Goal: Task Accomplishment & Management: Manage account settings

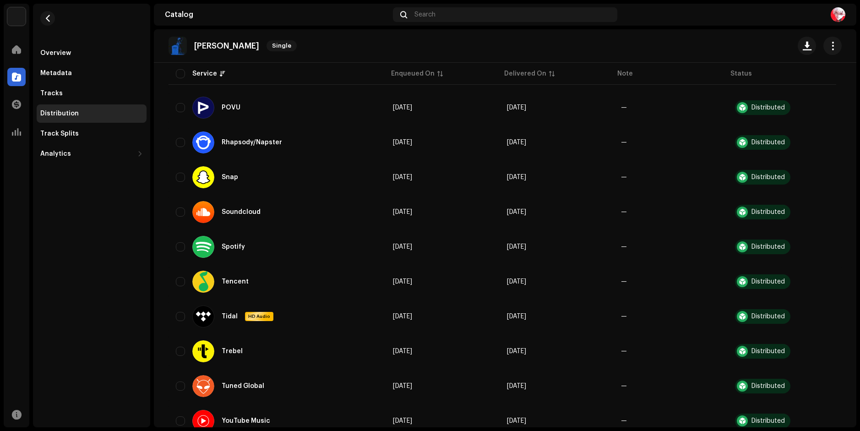
scroll to position [607, 0]
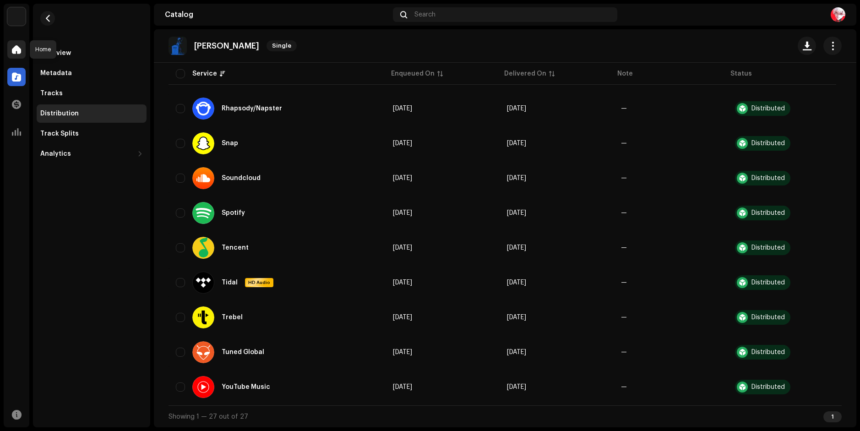
click at [19, 43] on div at bounding box center [16, 49] width 18 height 18
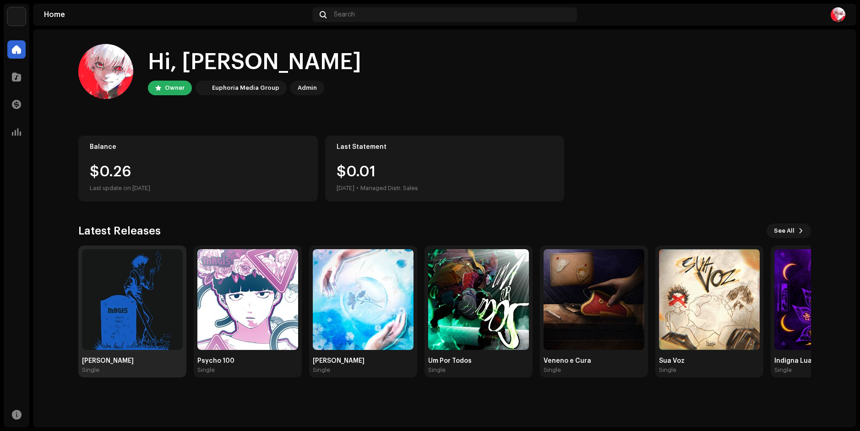
click at [109, 301] on img at bounding box center [132, 299] width 101 height 101
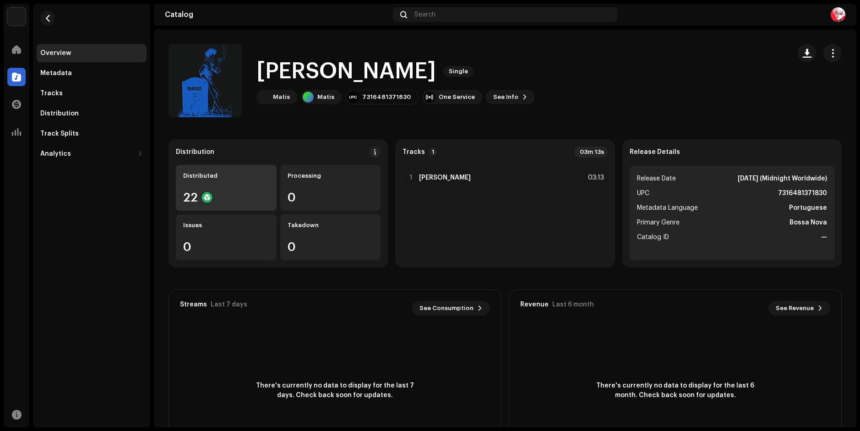
click at [223, 191] on div "Distributed 22" at bounding box center [226, 188] width 101 height 46
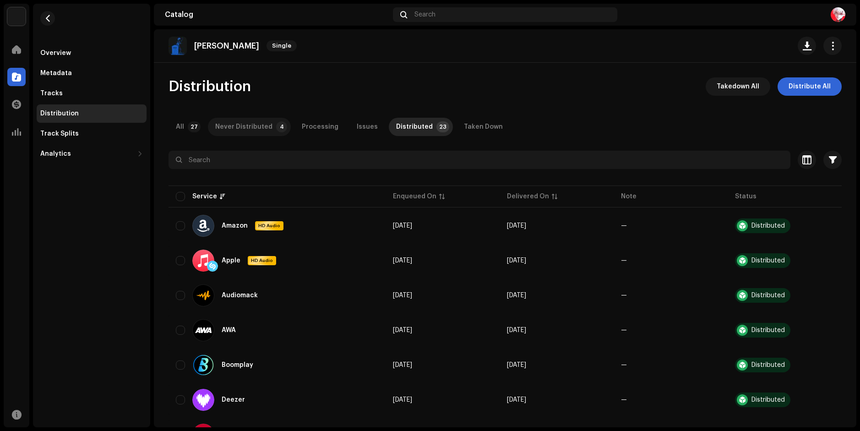
click at [245, 125] on div "Never Distributed" at bounding box center [243, 127] width 57 height 18
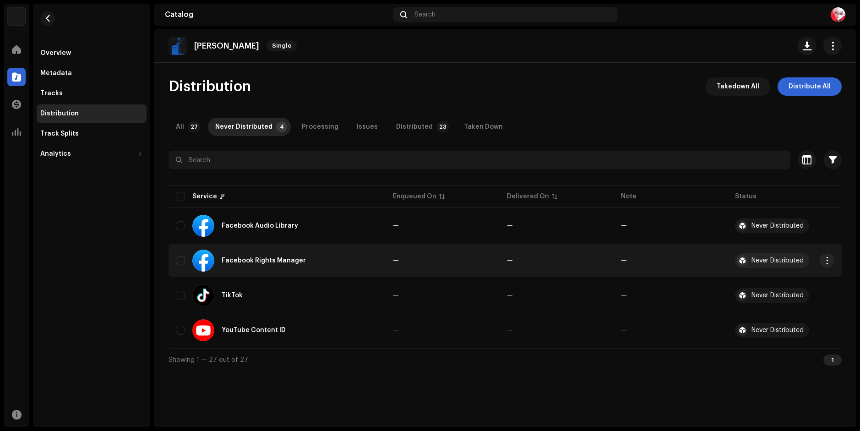
click at [175, 254] on td "Facebook Rights Manager" at bounding box center [277, 260] width 217 height 33
drag, startPoint x: 179, startPoint y: 259, endPoint x: 179, endPoint y: 275, distance: 16.0
click at [179, 259] on input "checkbox" at bounding box center [180, 260] width 9 height 9
checkbox input "true"
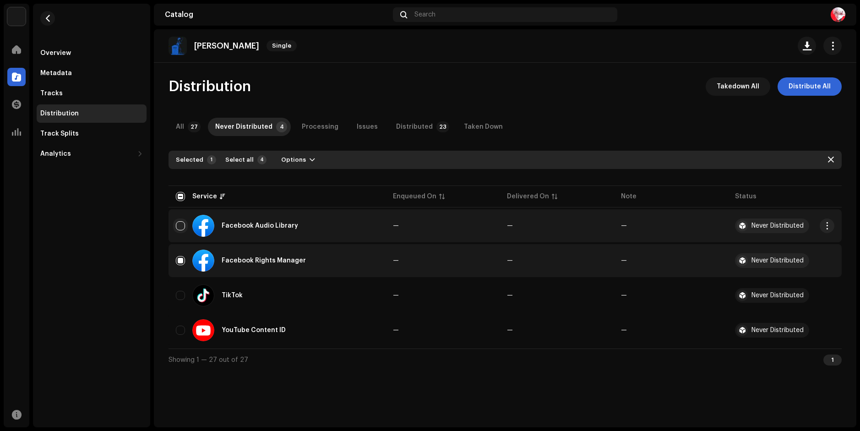
click at [180, 229] on input "Row Unselected" at bounding box center [180, 225] width 9 height 9
checkbox input "true"
click at [293, 160] on span "Options" at bounding box center [293, 160] width 25 height 18
click at [301, 179] on span "Distribute" at bounding box center [294, 180] width 33 height 7
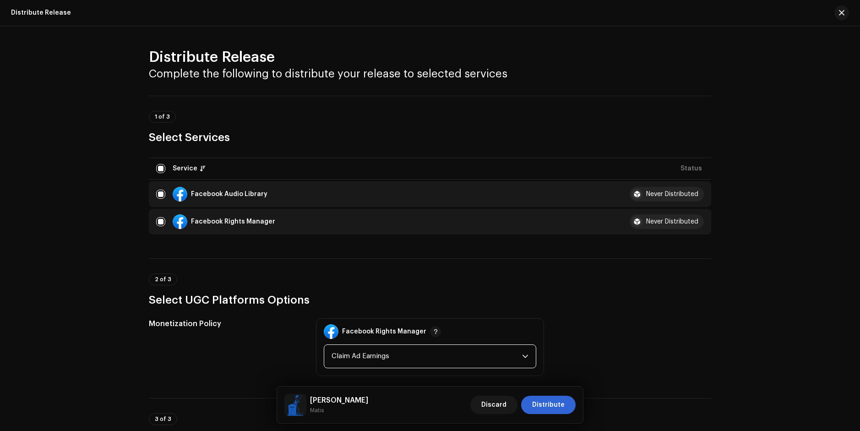
click at [512, 359] on span "Claim Ad Earnings" at bounding box center [427, 356] width 190 height 23
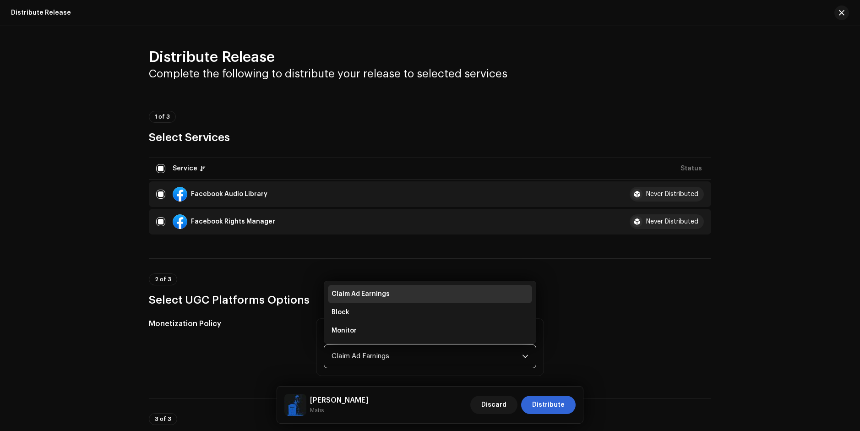
click at [384, 357] on span "Claim Ad Earnings" at bounding box center [427, 356] width 190 height 23
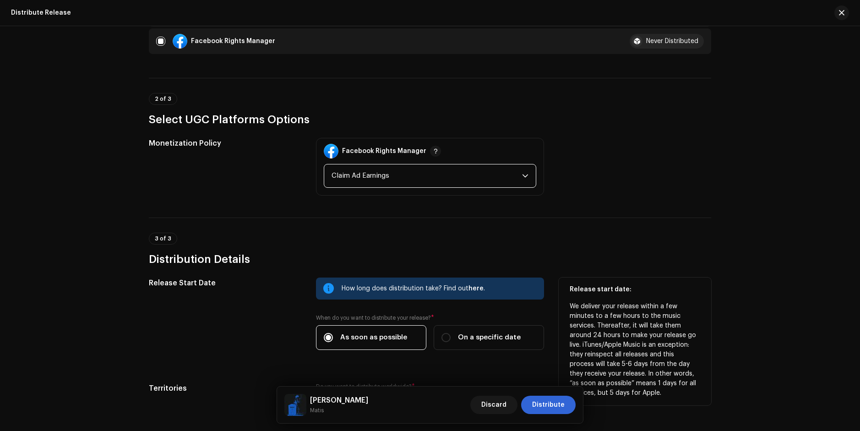
scroll to position [84, 0]
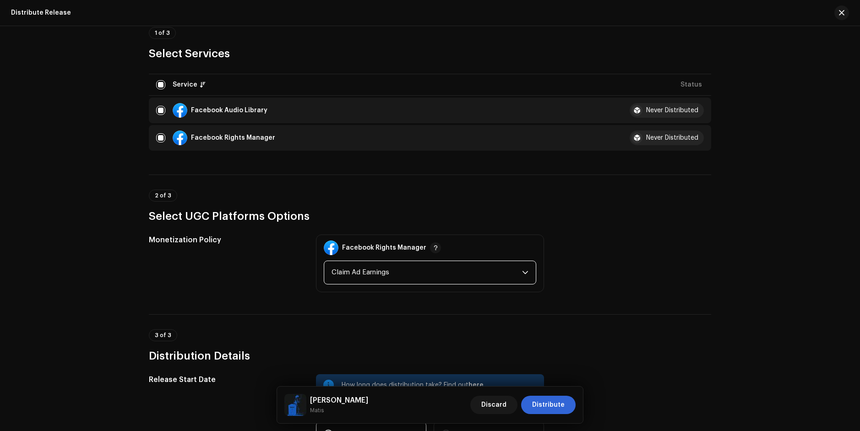
click at [371, 276] on span "Claim Ad Earnings" at bounding box center [427, 272] width 190 height 23
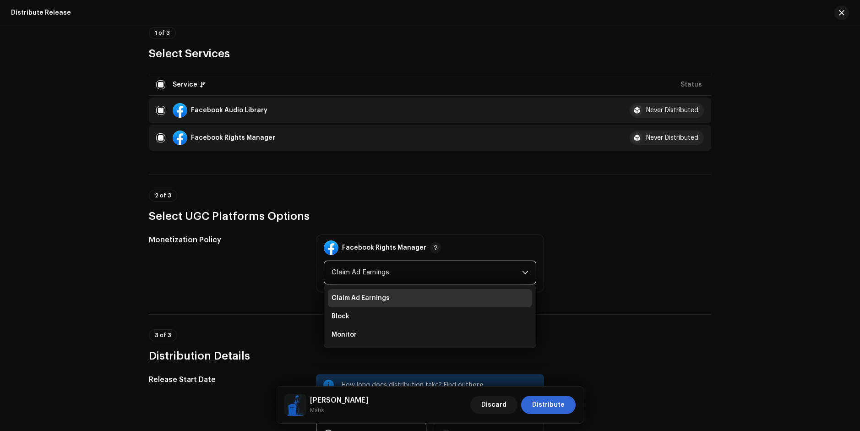
click at [276, 283] on div "Monetization Policy" at bounding box center [225, 263] width 152 height 58
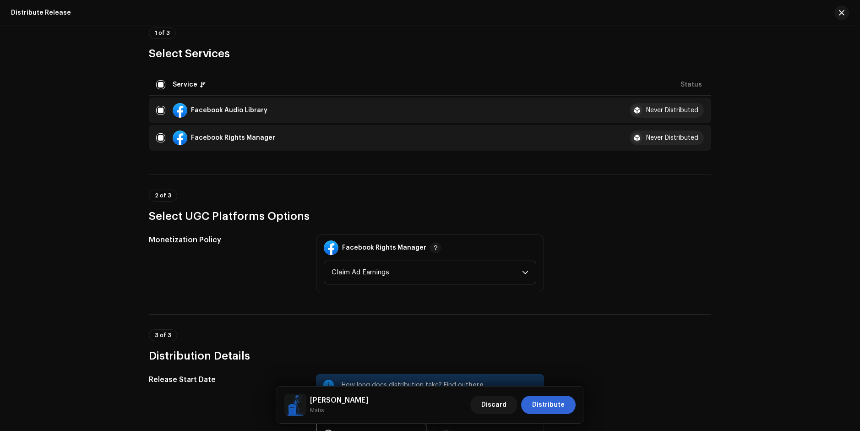
scroll to position [267, 0]
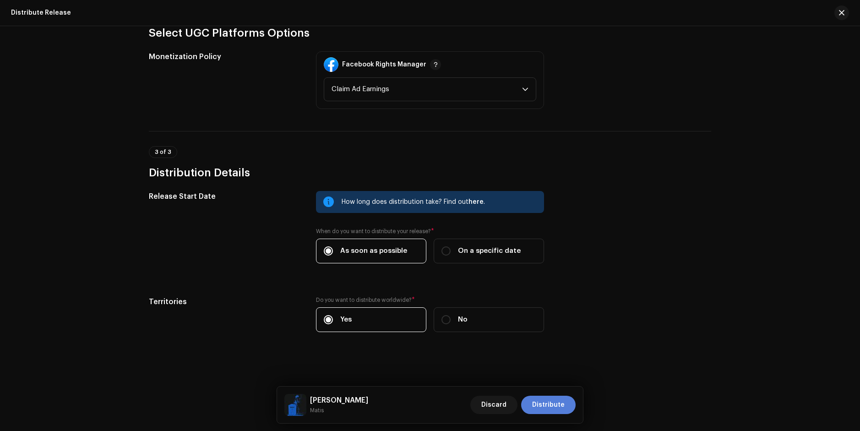
click at [550, 410] on span "Distribute" at bounding box center [548, 405] width 33 height 18
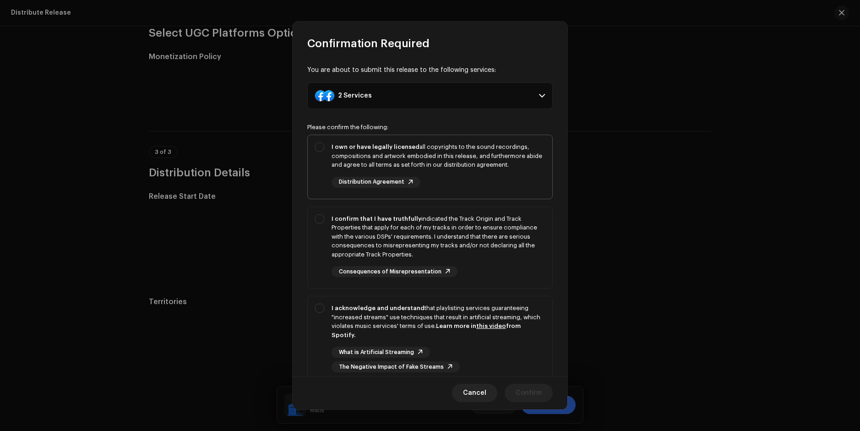
click at [319, 147] on div "I own or have legally licensed all copyrights to the sound recordings, composit…" at bounding box center [430, 165] width 245 height 60
checkbox input "true"
click at [318, 219] on div "I confirm that I have truthfully indicated the Track Origin and Track Propertie…" at bounding box center [430, 246] width 245 height 78
checkbox input "true"
click at [320, 313] on div "I acknowledge and understand that playlisting services guaranteeing "increased …" at bounding box center [430, 337] width 245 height 83
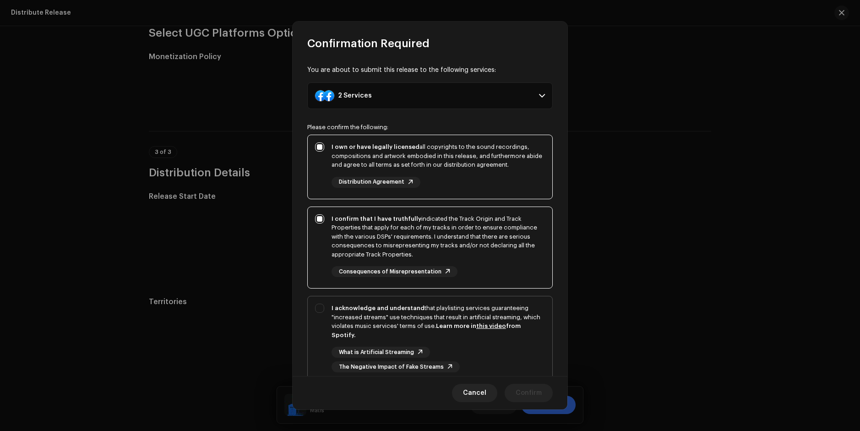
checkbox input "true"
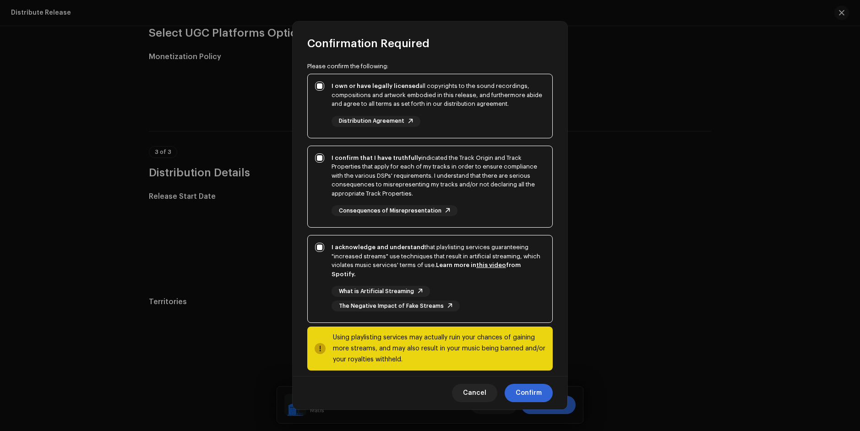
scroll to position [61, 0]
click at [531, 392] on span "Confirm" at bounding box center [529, 393] width 26 height 18
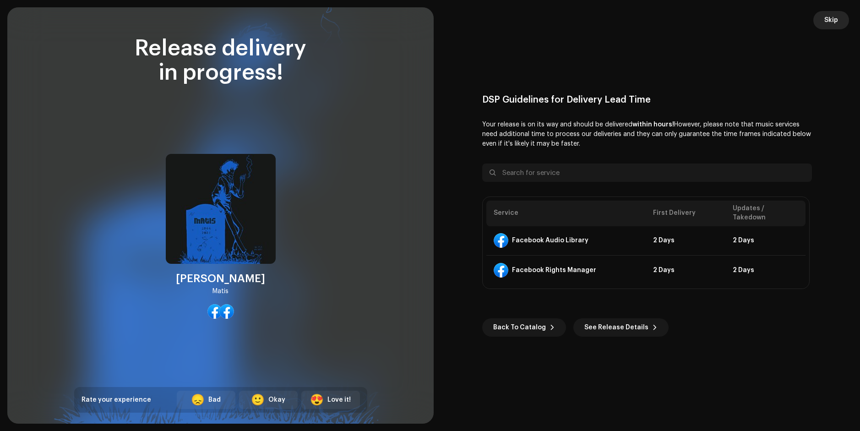
click at [837, 17] on span "Skip" at bounding box center [831, 20] width 14 height 18
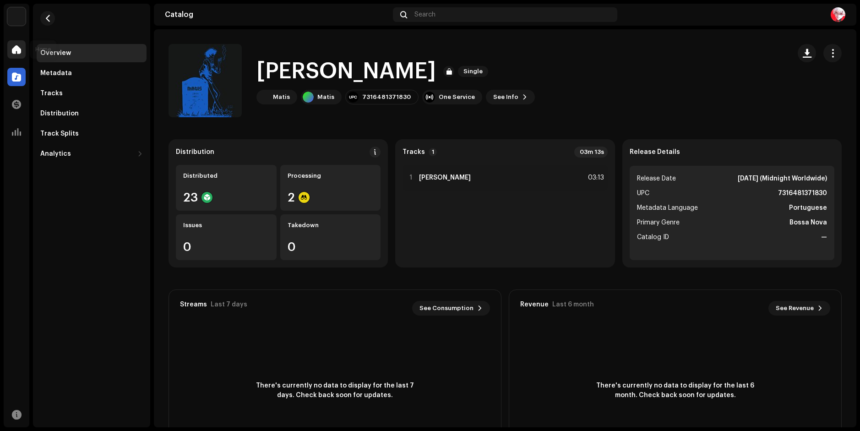
click at [24, 50] on div at bounding box center [16, 49] width 18 height 18
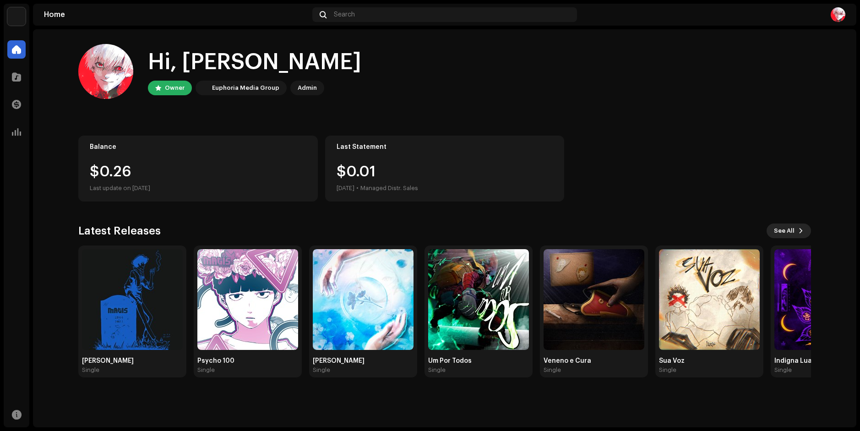
click at [796, 231] on button "See All" at bounding box center [788, 230] width 44 height 15
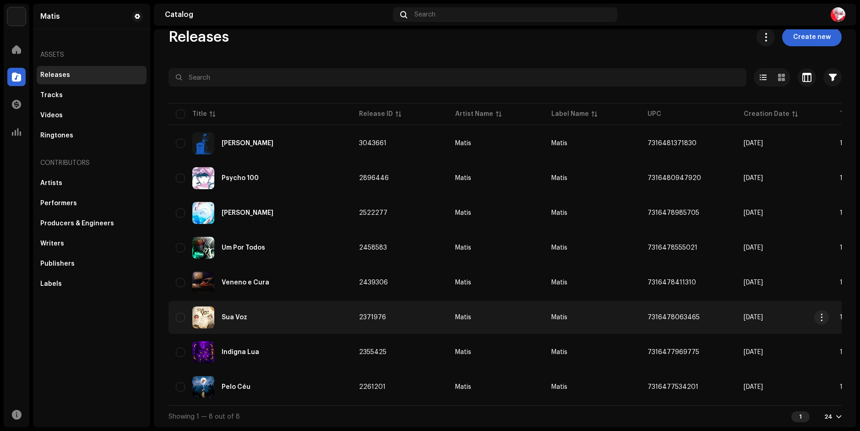
click at [228, 319] on div "Sua Voz" at bounding box center [260, 317] width 169 height 22
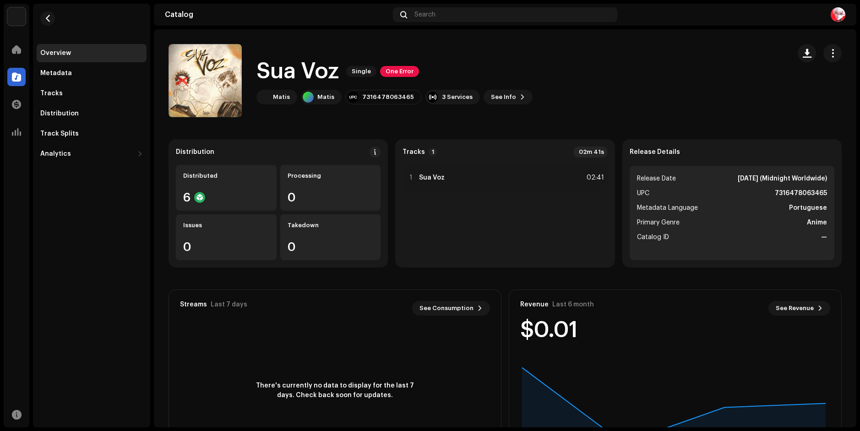
click at [250, 159] on div "Distribution Distributed 6 Processing 0 Issues 0 Takedown 0" at bounding box center [278, 203] width 219 height 128
click at [247, 180] on div "Distributed 6" at bounding box center [226, 188] width 101 height 46
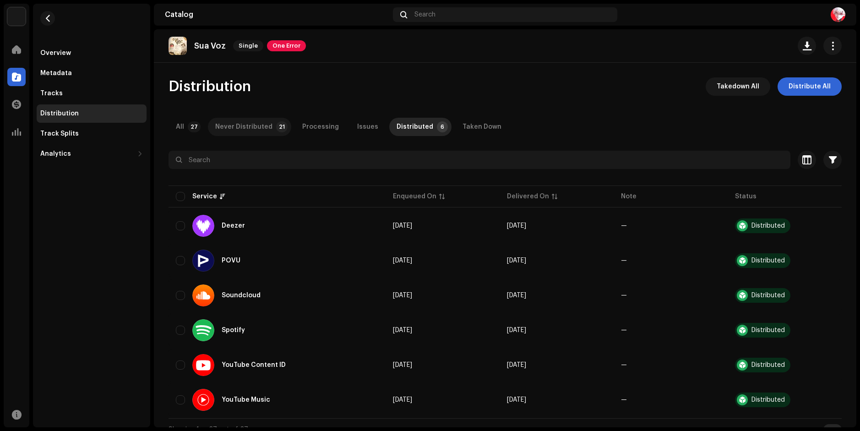
click at [253, 124] on div "Never Distributed" at bounding box center [243, 127] width 57 height 18
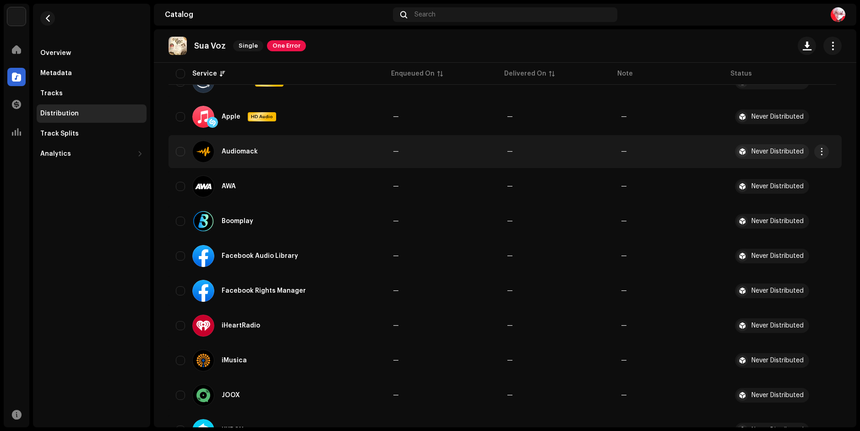
scroll to position [183, 0]
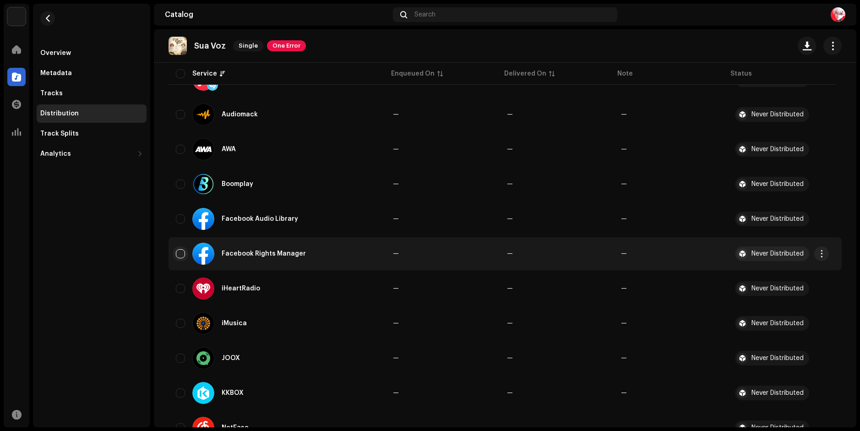
click at [182, 255] on input "checkbox" at bounding box center [180, 253] width 9 height 9
checkbox input "true"
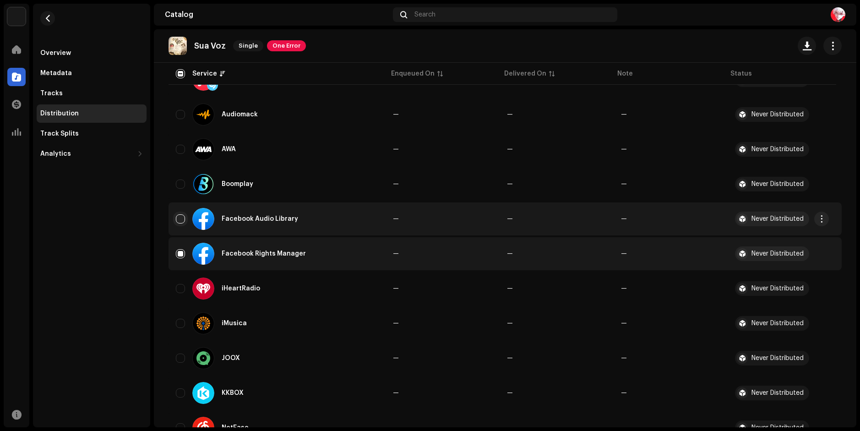
click at [180, 219] on input "Row Unselected" at bounding box center [180, 218] width 9 height 9
checkbox input "true"
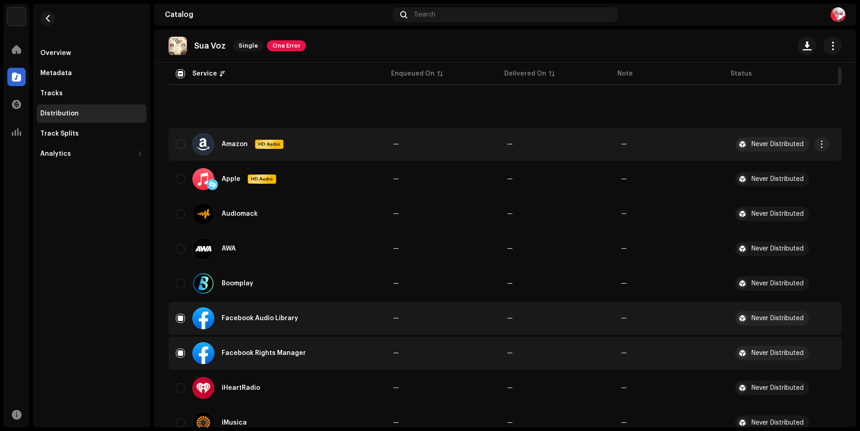
scroll to position [0, 0]
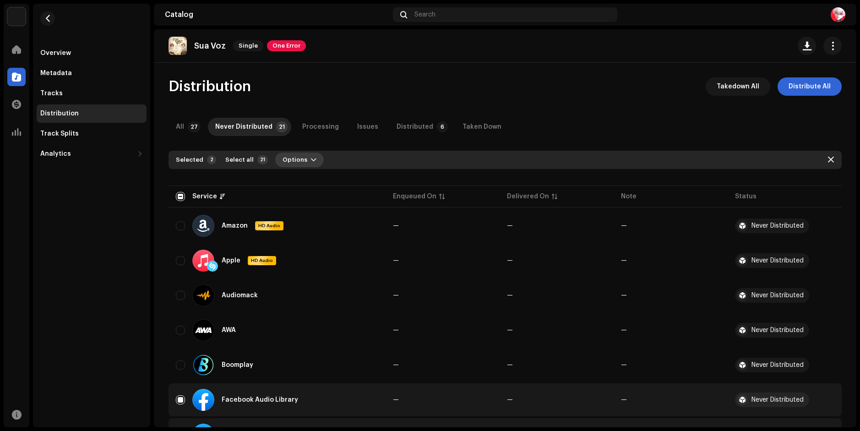
click at [290, 160] on span "Options" at bounding box center [295, 160] width 25 height 18
click at [309, 179] on span "Distribute" at bounding box center [295, 180] width 33 height 7
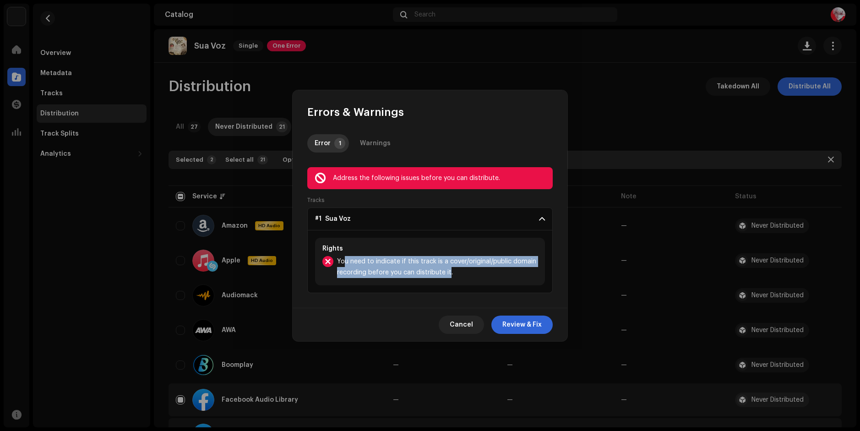
drag, startPoint x: 435, startPoint y: 275, endPoint x: 342, endPoint y: 263, distance: 93.3
click at [342, 263] on span "You need to indicate if this track is a cover/original/public domain recording …" at bounding box center [437, 267] width 201 height 22
drag, startPoint x: 342, startPoint y: 263, endPoint x: 459, endPoint y: 270, distance: 116.5
click at [459, 270] on span "You need to indicate if this track is a cover/original/public domain recording …" at bounding box center [437, 267] width 201 height 22
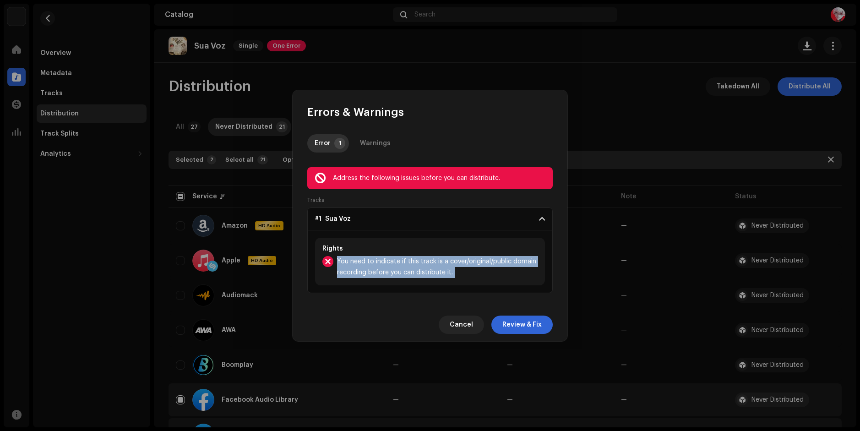
click at [459, 270] on span "You need to indicate if this track is a cover/original/public domain recording …" at bounding box center [437, 267] width 201 height 22
drag, startPoint x: 459, startPoint y: 270, endPoint x: 327, endPoint y: 256, distance: 132.6
click at [327, 256] on div "You need to indicate if this track is a cover/original/public domain recording …" at bounding box center [429, 267] width 215 height 22
click at [327, 256] on div at bounding box center [327, 261] width 11 height 11
click at [525, 329] on span "Review & Fix" at bounding box center [521, 324] width 39 height 18
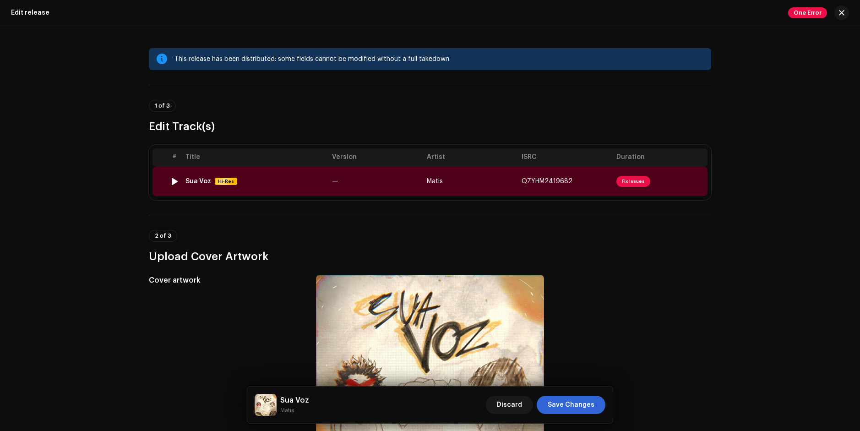
click at [413, 183] on td "—" at bounding box center [375, 181] width 95 height 29
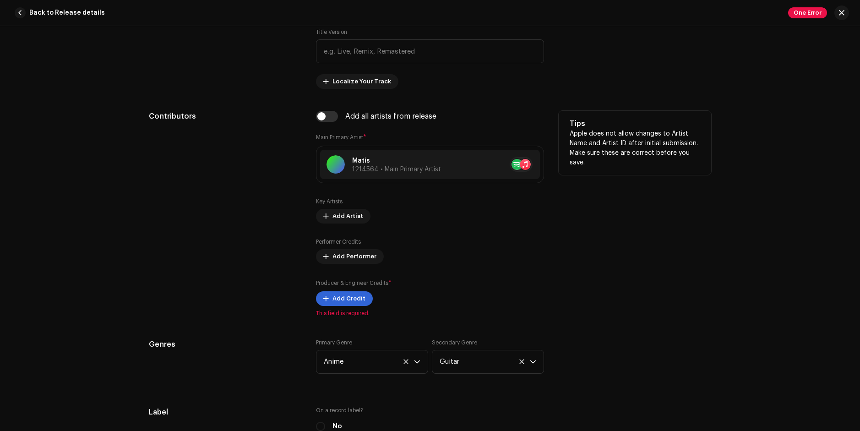
scroll to position [549, 0]
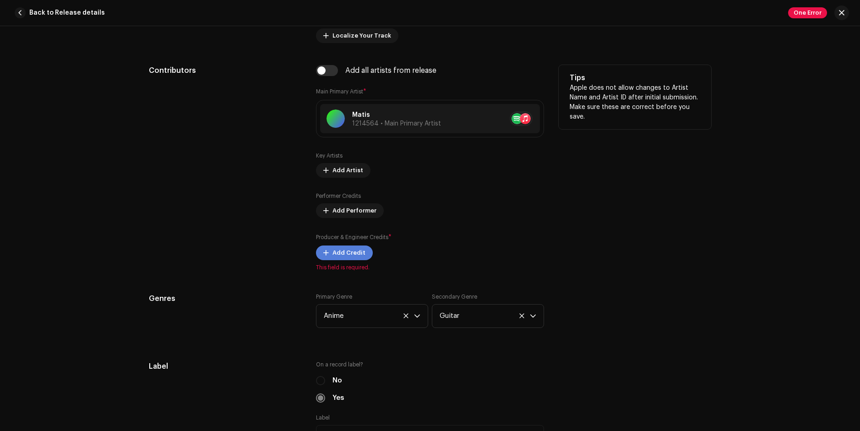
click at [352, 255] on span "Add Credit" at bounding box center [348, 253] width 33 height 18
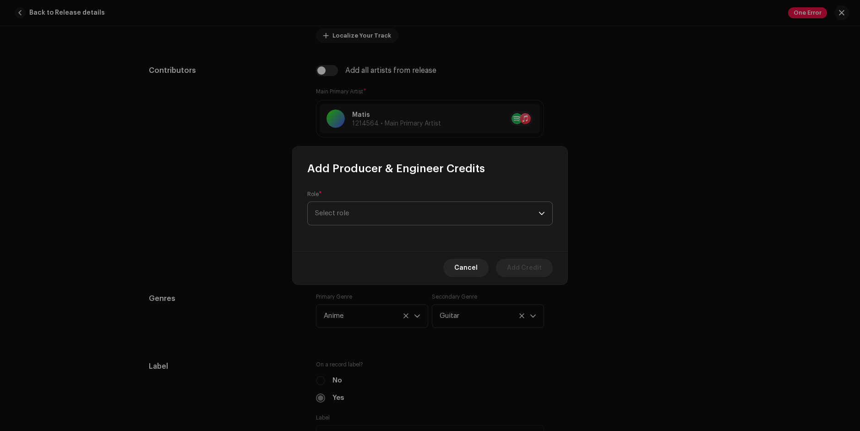
click at [389, 215] on span "Select role" at bounding box center [426, 213] width 223 height 23
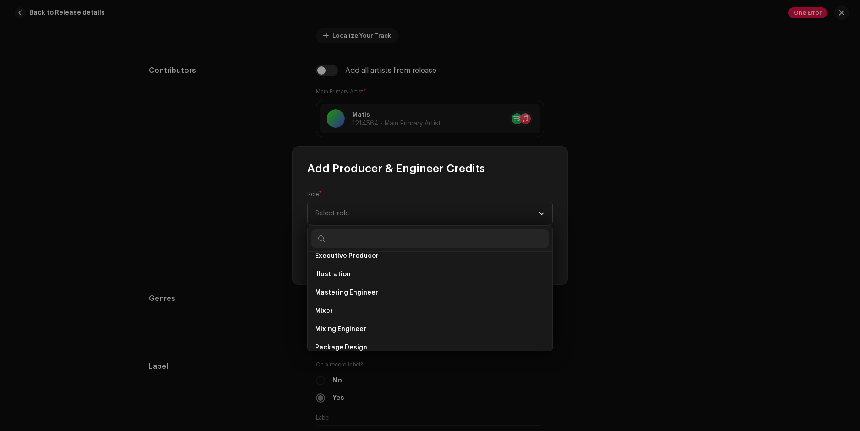
scroll to position [229, 0]
click at [362, 309] on li "Mixer" at bounding box center [429, 310] width 237 height 18
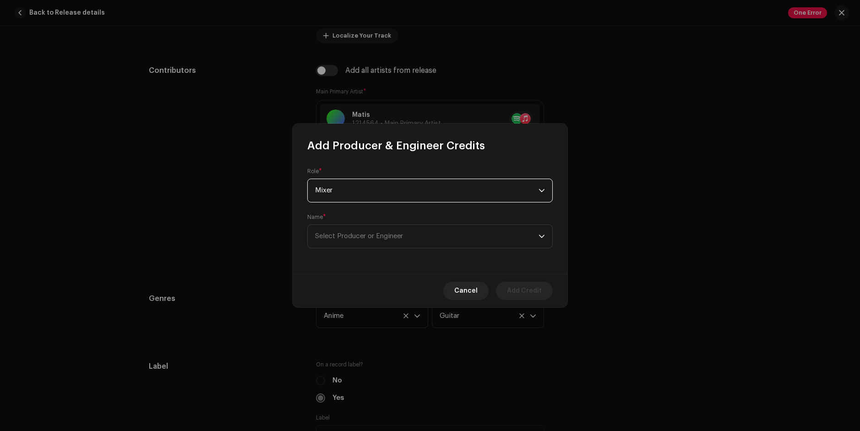
click at [358, 190] on span "Mixer" at bounding box center [426, 190] width 223 height 23
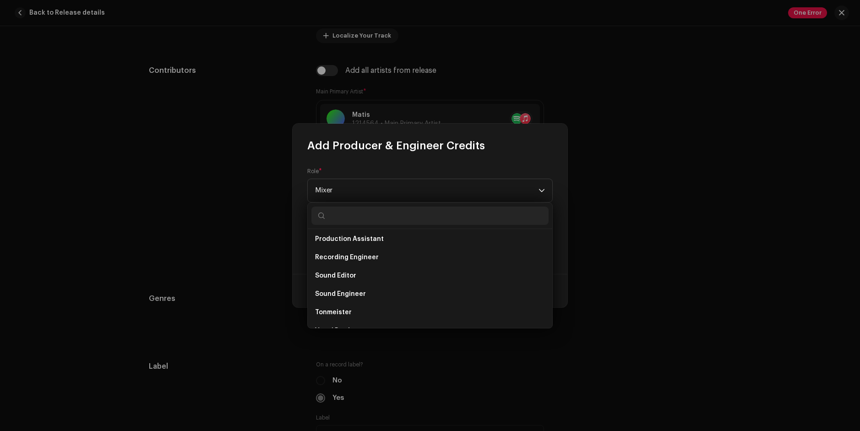
scroll to position [403, 0]
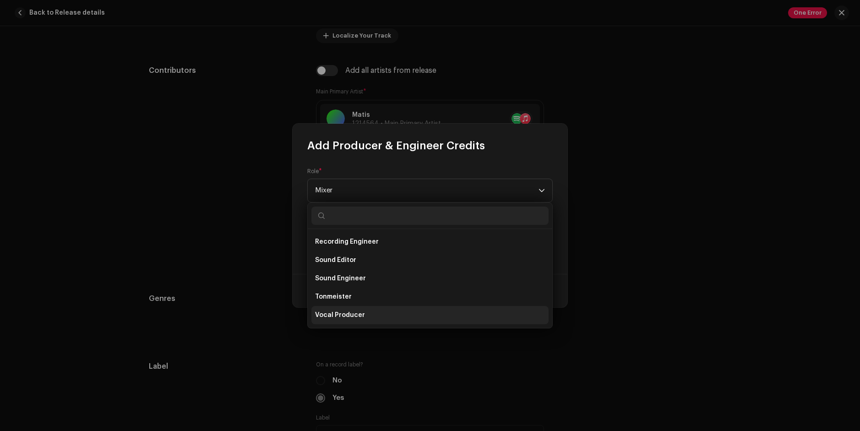
click at [372, 314] on li "Vocal Producer" at bounding box center [429, 315] width 237 height 18
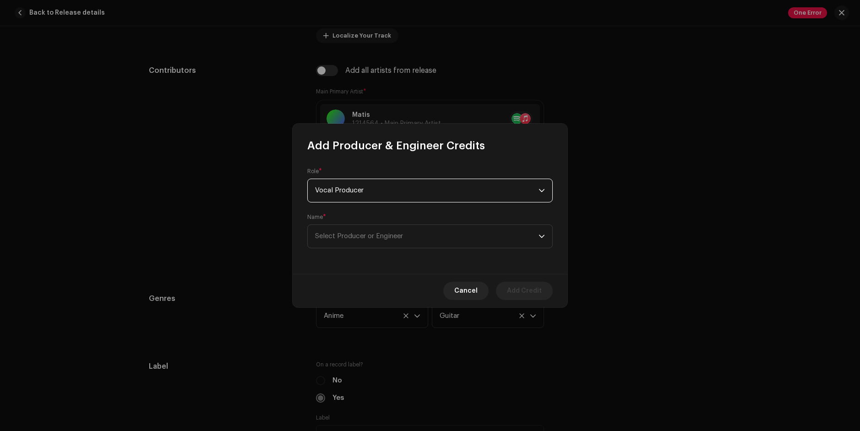
scroll to position [278, 0]
click at [378, 237] on span "Select Producer or Engineer" at bounding box center [359, 236] width 88 height 7
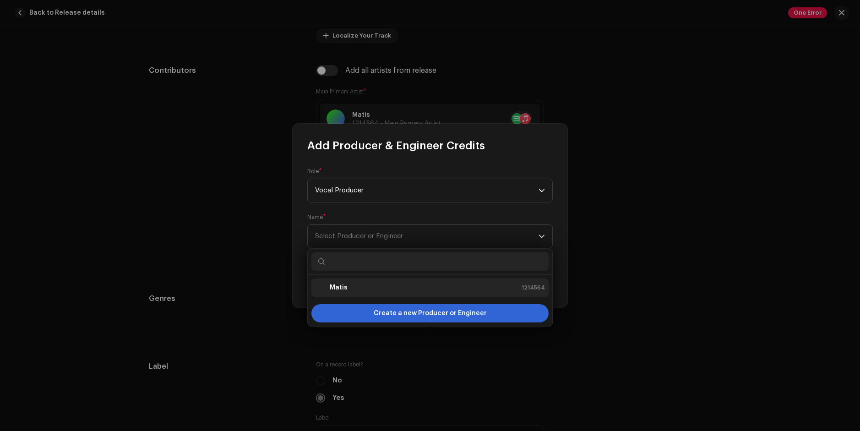
click at [364, 294] on li "Matis 1214564" at bounding box center [429, 287] width 237 height 18
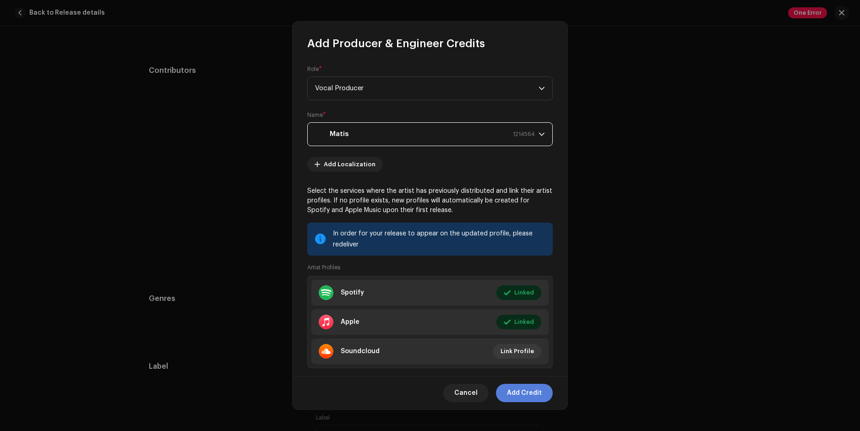
click at [525, 396] on span "Add Credit" at bounding box center [524, 393] width 35 height 18
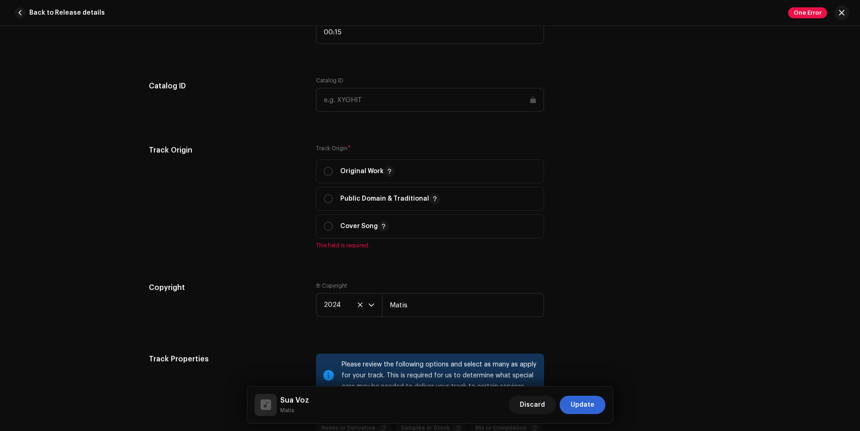
scroll to position [1053, 0]
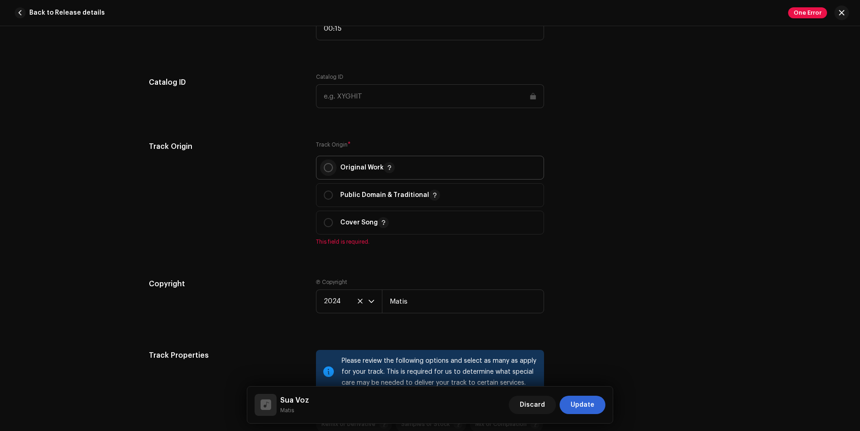
click at [326, 166] on input "radio" at bounding box center [328, 167] width 9 height 9
radio input "true"
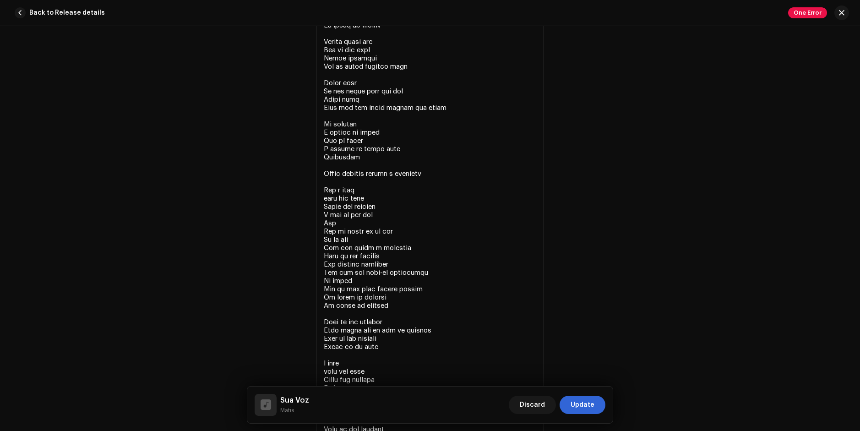
scroll to position [1488, 0]
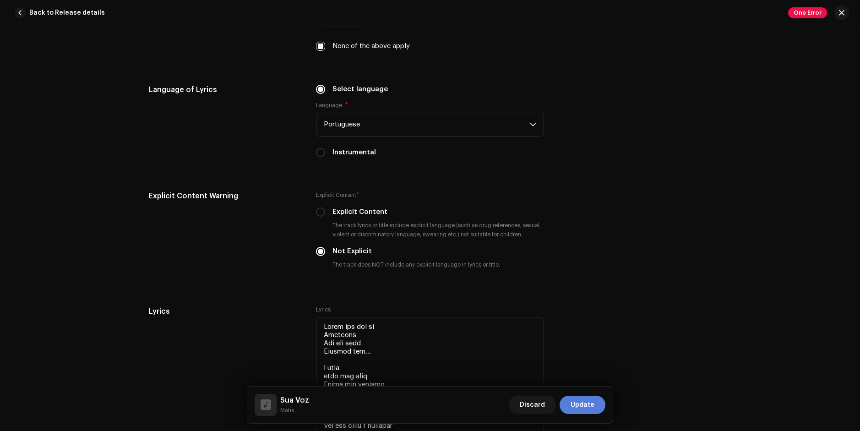
click at [592, 406] on span "Update" at bounding box center [583, 405] width 24 height 18
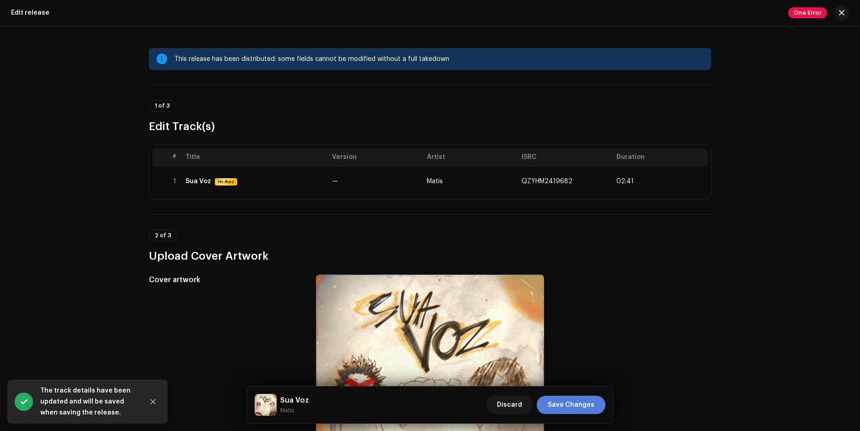
click at [569, 408] on span "Save Changes" at bounding box center [571, 405] width 47 height 18
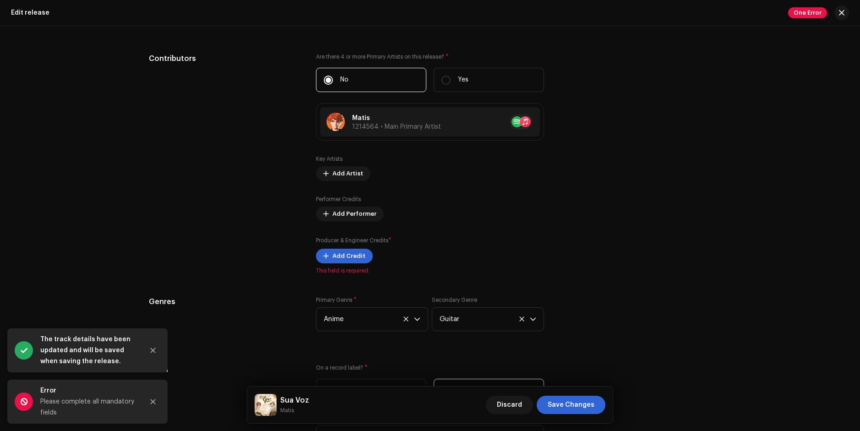
scroll to position [962, 0]
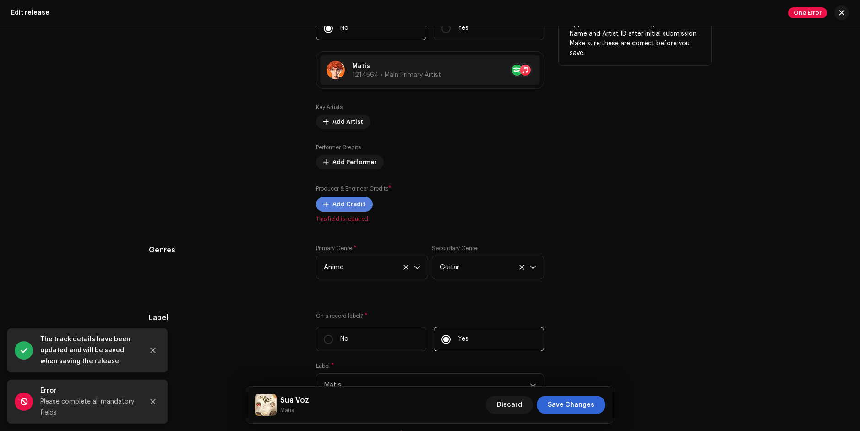
click at [332, 206] on span "Add Credit" at bounding box center [348, 204] width 33 height 18
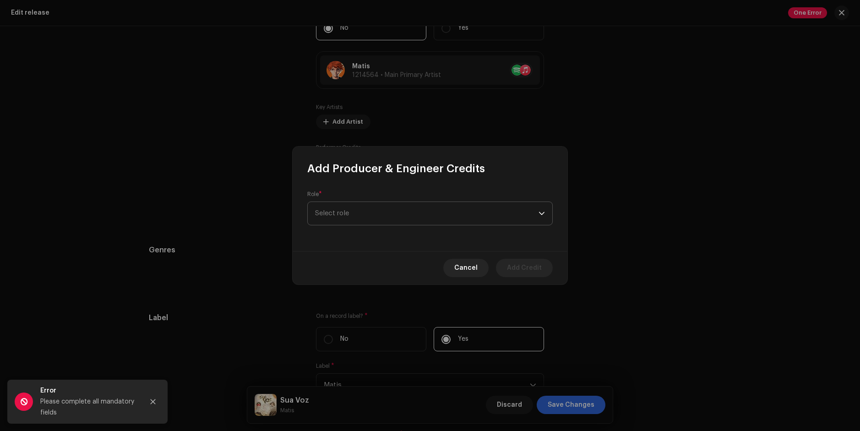
click at [399, 219] on span "Select role" at bounding box center [426, 213] width 223 height 23
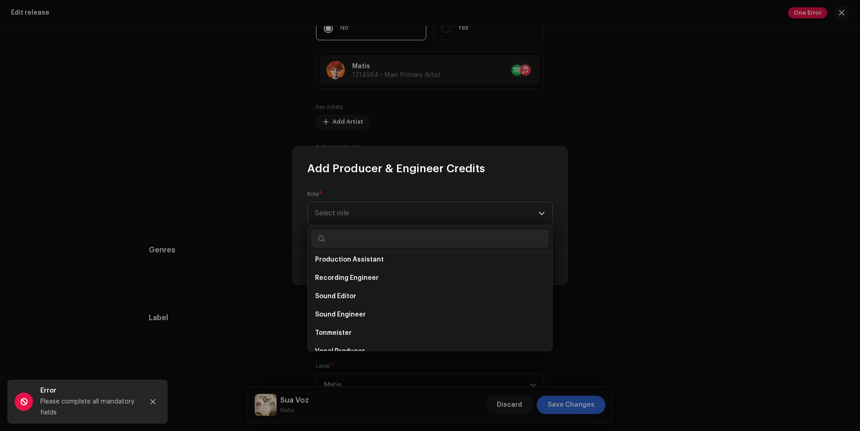
scroll to position [403, 0]
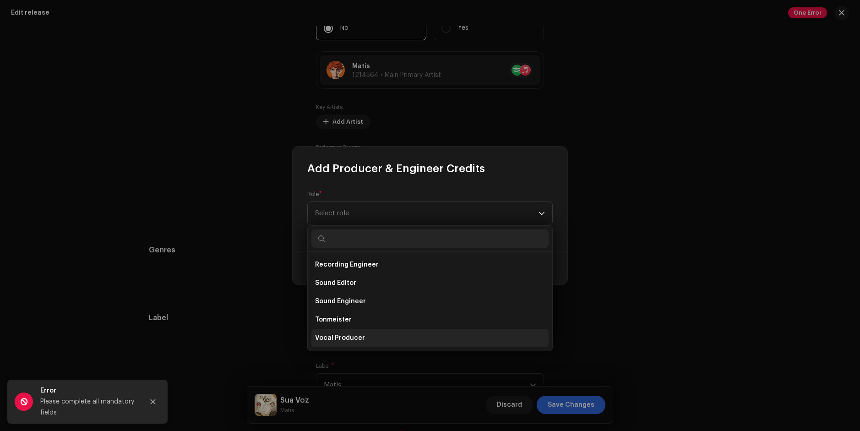
click at [356, 334] on span "Vocal Producer" at bounding box center [340, 337] width 50 height 9
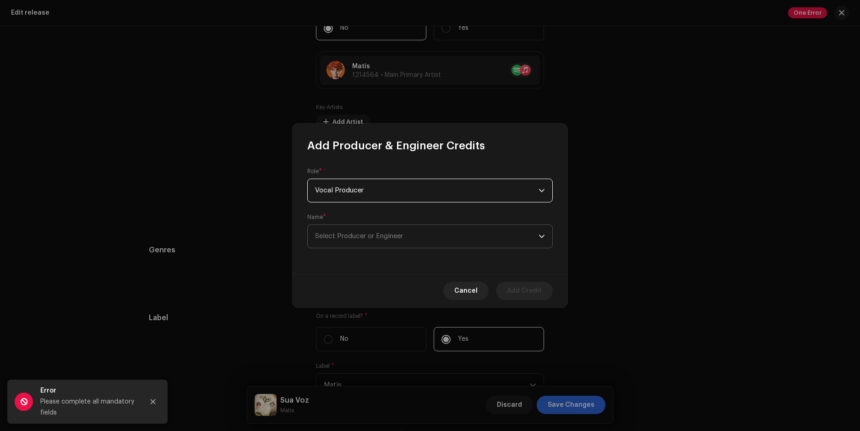
click at [404, 232] on span "Select Producer or Engineer" at bounding box center [426, 236] width 223 height 23
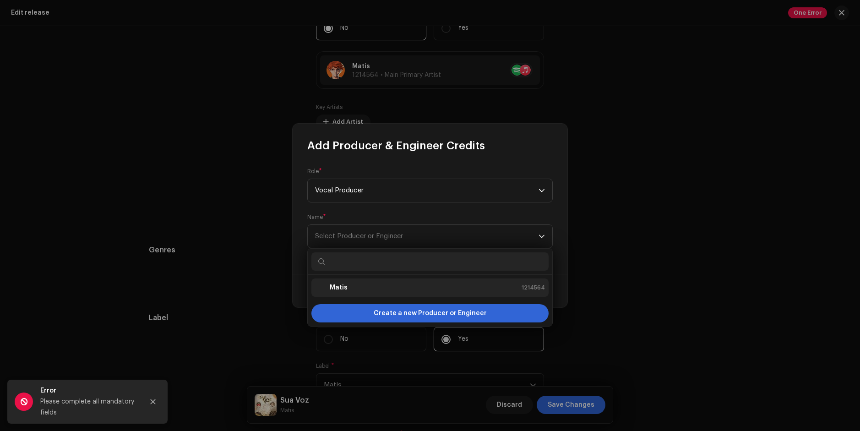
click at [350, 289] on div "Matis 1214564" at bounding box center [430, 287] width 230 height 11
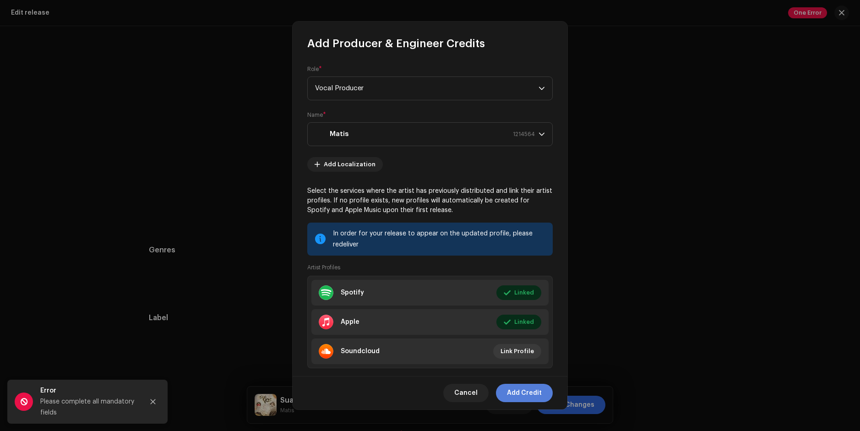
click at [524, 394] on span "Add Credit" at bounding box center [524, 393] width 35 height 18
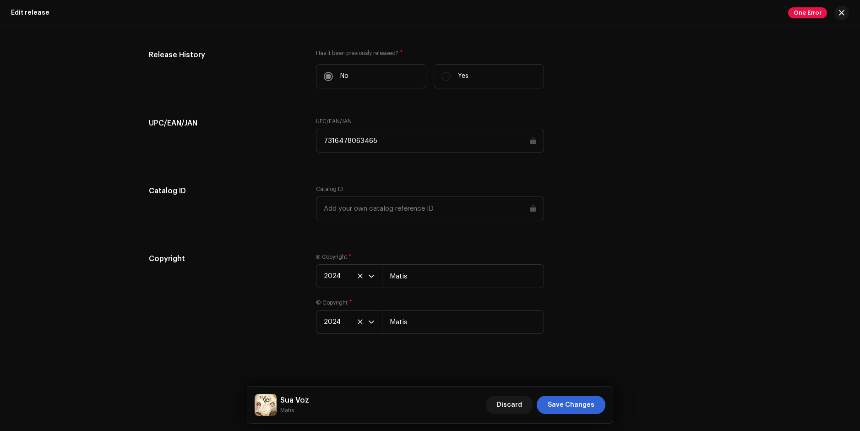
scroll to position [1371, 0]
click at [564, 404] on span "Save Changes" at bounding box center [571, 405] width 47 height 18
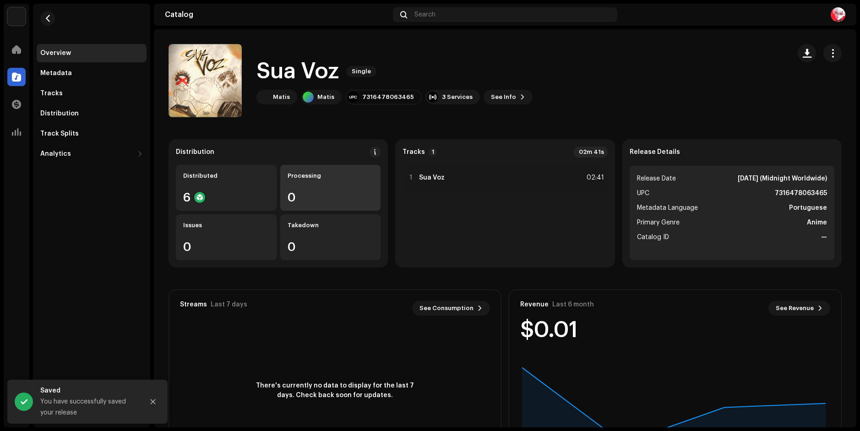
click at [305, 175] on div "Processing" at bounding box center [331, 175] width 86 height 7
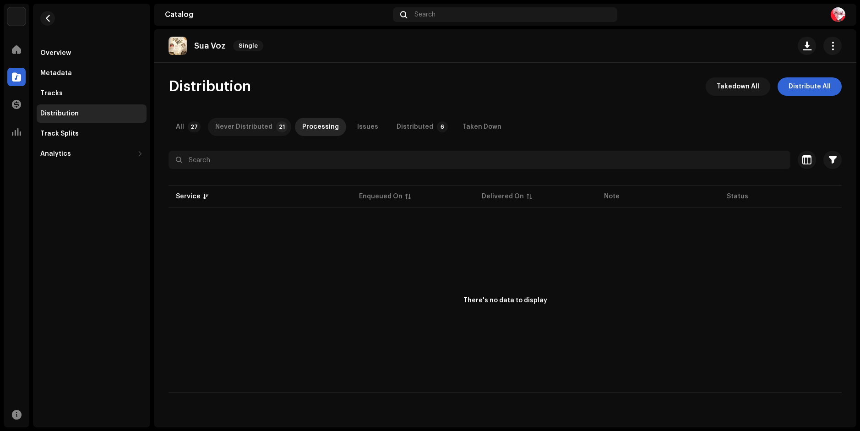
click at [252, 125] on div "Never Distributed" at bounding box center [243, 127] width 57 height 18
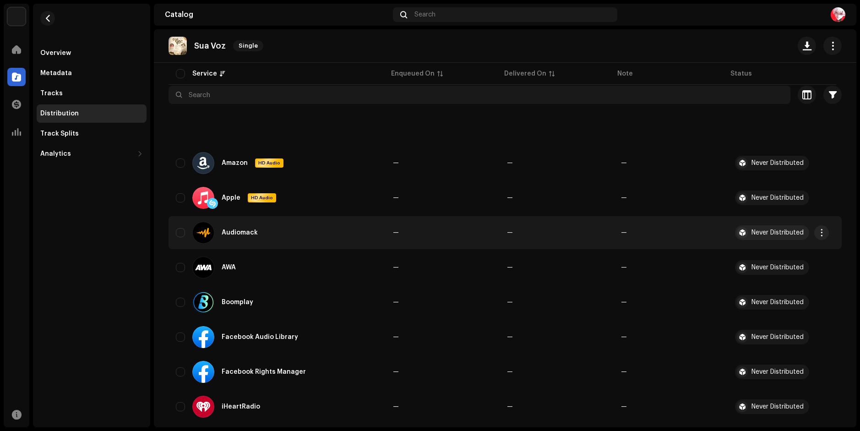
scroll to position [275, 0]
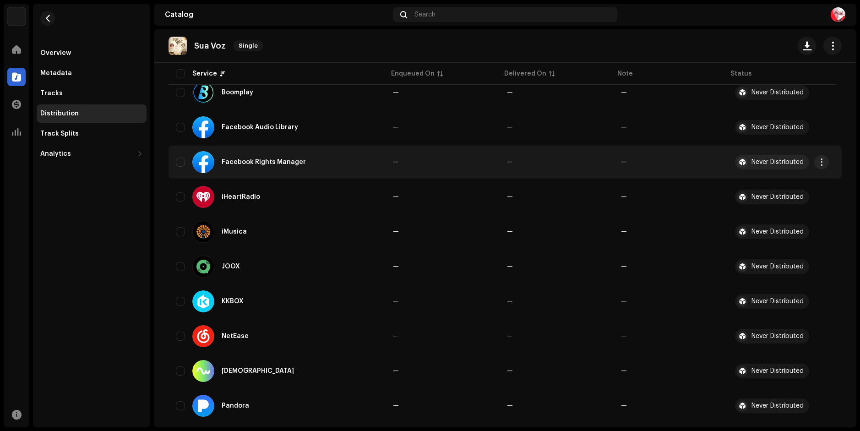
click at [184, 156] on div "Facebook Rights Manager" at bounding box center [277, 162] width 202 height 22
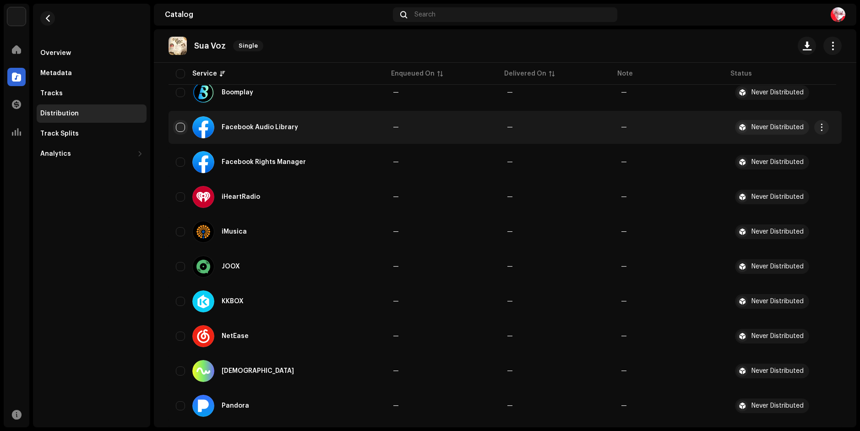
click at [178, 128] on input "checkbox" at bounding box center [180, 127] width 9 height 9
checkbox input "true"
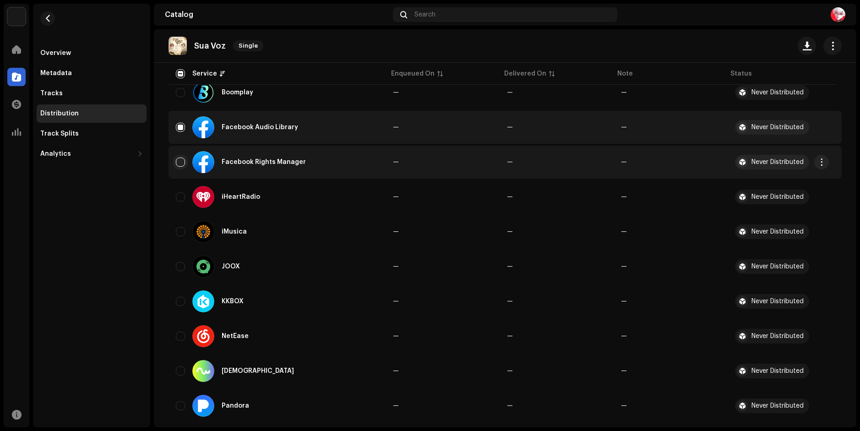
click at [179, 160] on input "Row Unselected" at bounding box center [180, 162] width 9 height 9
checkbox input "true"
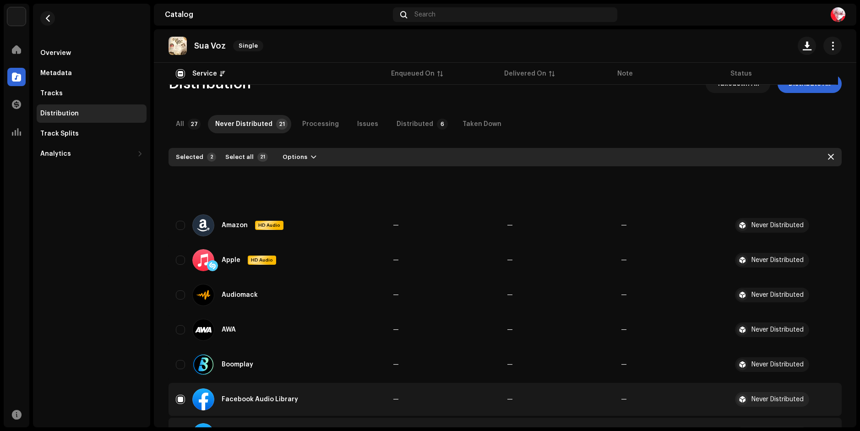
scroll to position [0, 0]
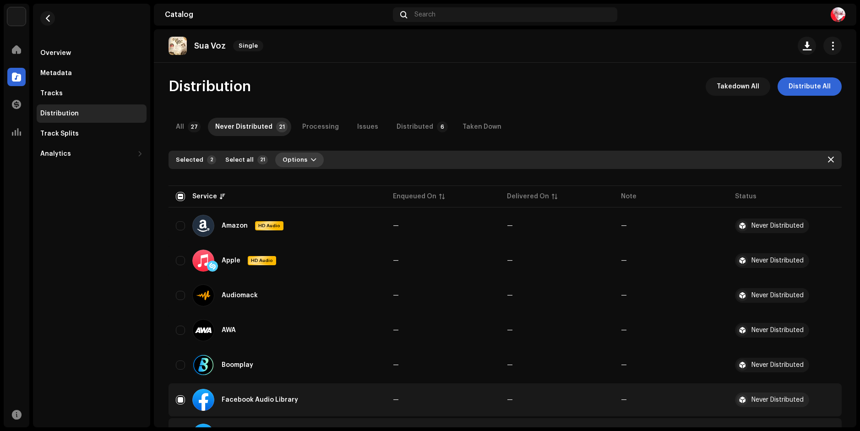
click at [299, 155] on span "Options" at bounding box center [295, 160] width 25 height 18
click at [299, 180] on span "Distribute" at bounding box center [295, 180] width 33 height 7
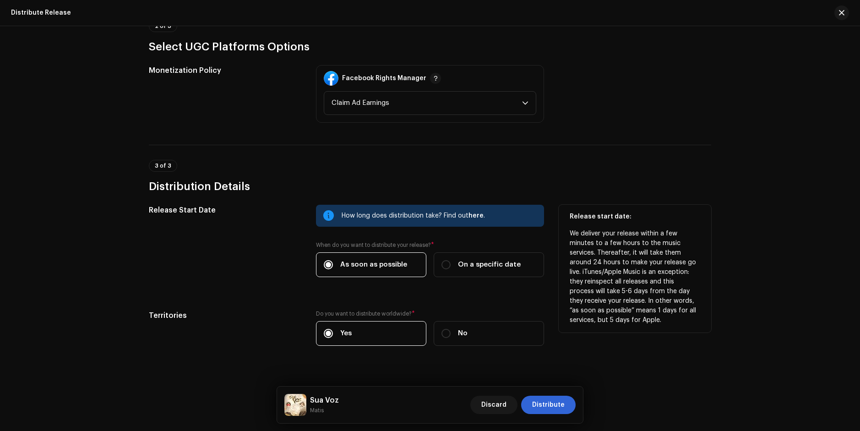
scroll to position [267, 0]
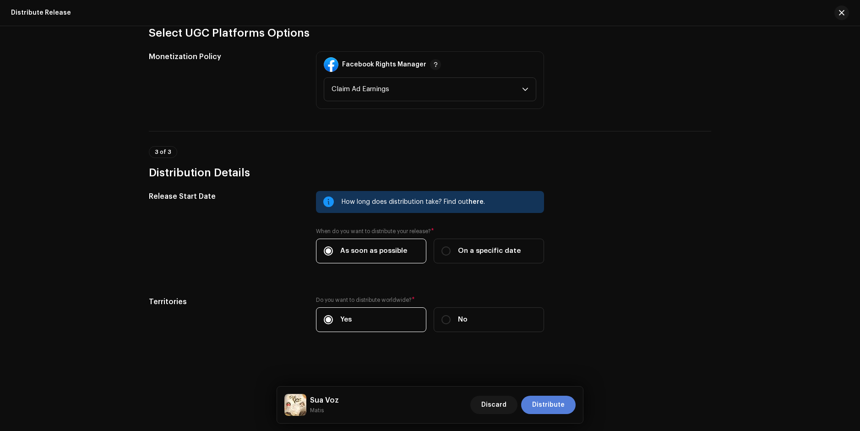
click at [533, 407] on button "Distribute" at bounding box center [548, 405] width 54 height 18
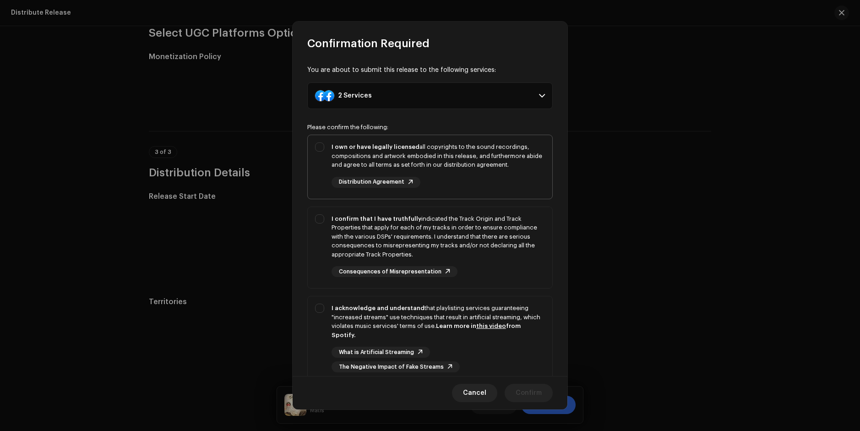
click at [317, 152] on div "I own or have legally licensed all copyrights to the sound recordings, composit…" at bounding box center [430, 165] width 245 height 60
checkbox input "true"
click at [313, 209] on div "I confirm that I have truthfully indicated the Track Origin and Track Propertie…" at bounding box center [430, 246] width 245 height 78
checkbox input "true"
click at [317, 315] on div "I acknowledge and understand that playlisting services guaranteeing "increased …" at bounding box center [430, 337] width 245 height 83
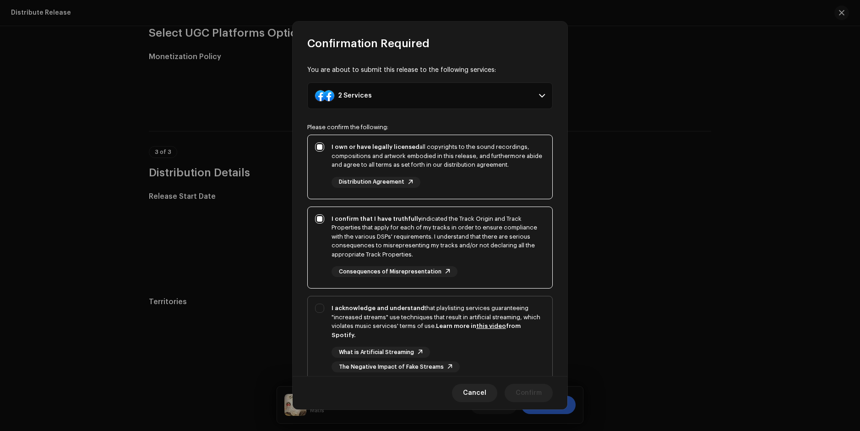
checkbox input "true"
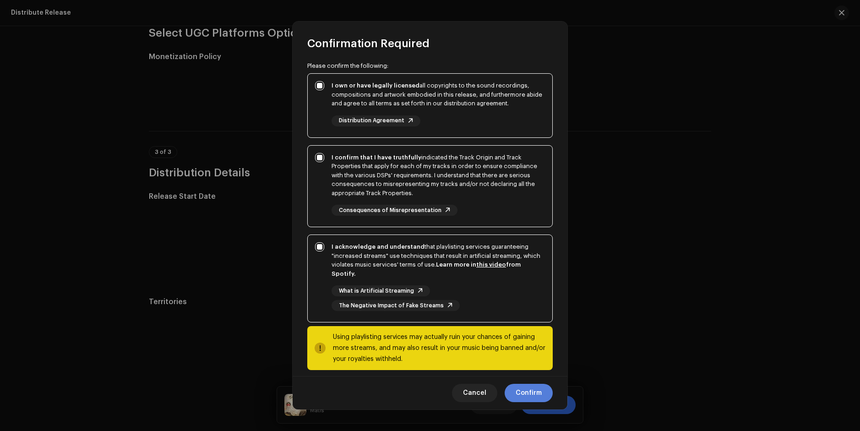
click at [527, 393] on span "Confirm" at bounding box center [529, 393] width 26 height 18
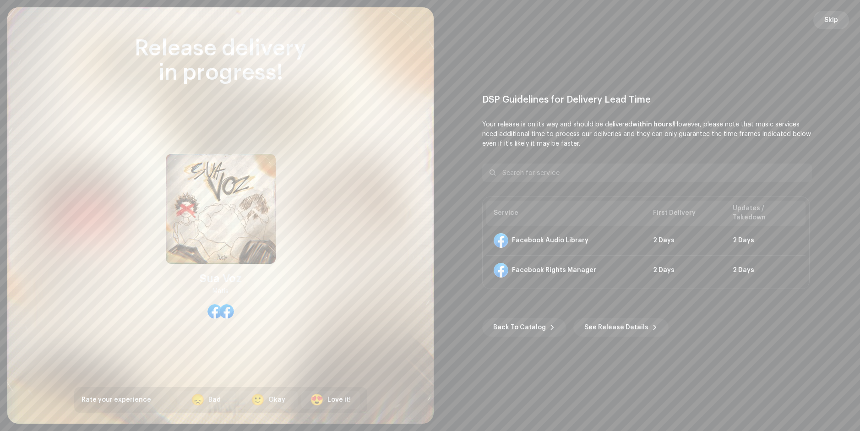
click at [843, 23] on button "Skip" at bounding box center [831, 20] width 36 height 18
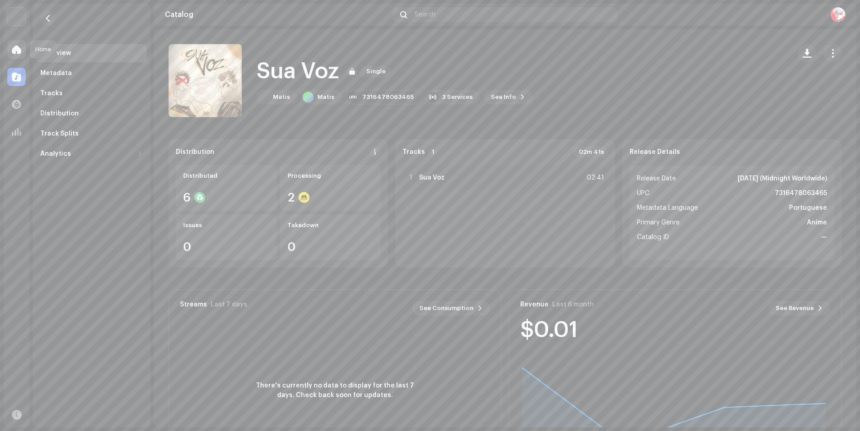
click at [17, 46] on span at bounding box center [16, 49] width 9 height 7
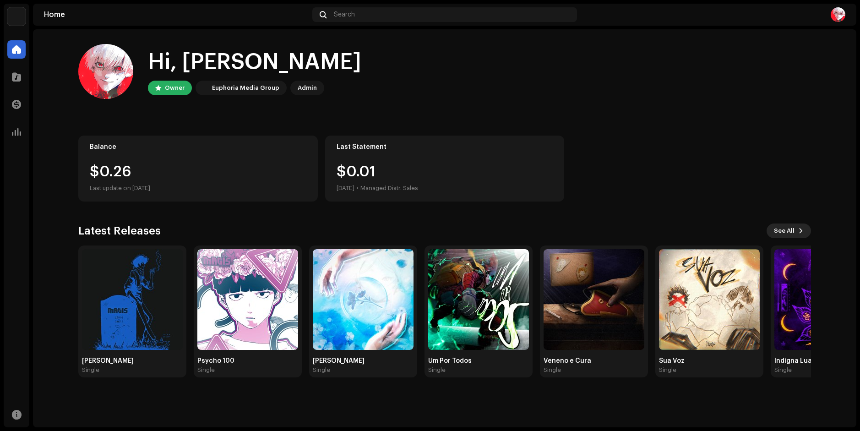
click at [786, 237] on span "See All" at bounding box center [784, 231] width 21 height 18
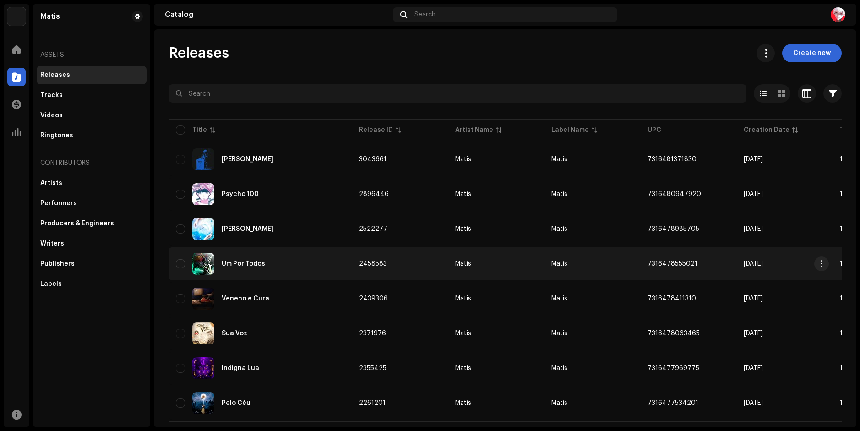
scroll to position [20, 0]
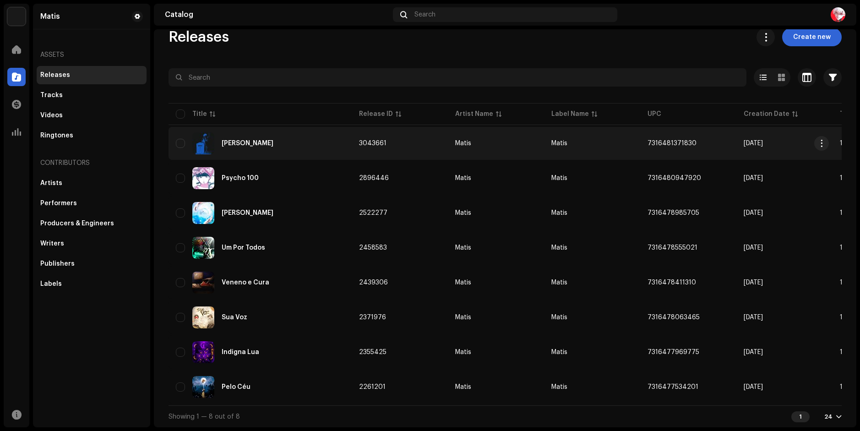
drag, startPoint x: 357, startPoint y: 140, endPoint x: 390, endPoint y: 139, distance: 33.0
click at [390, 139] on td "3043661" at bounding box center [400, 143] width 96 height 33
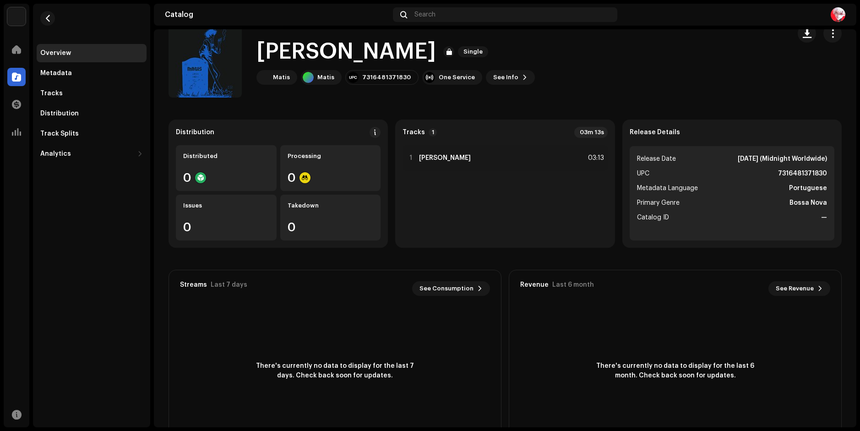
click at [390, 139] on div "Distribution Distributed 0 Processing 0 Issues 0 Takedown 0 Tracks 1 03m 13s 1 …" at bounding box center [505, 184] width 673 height 128
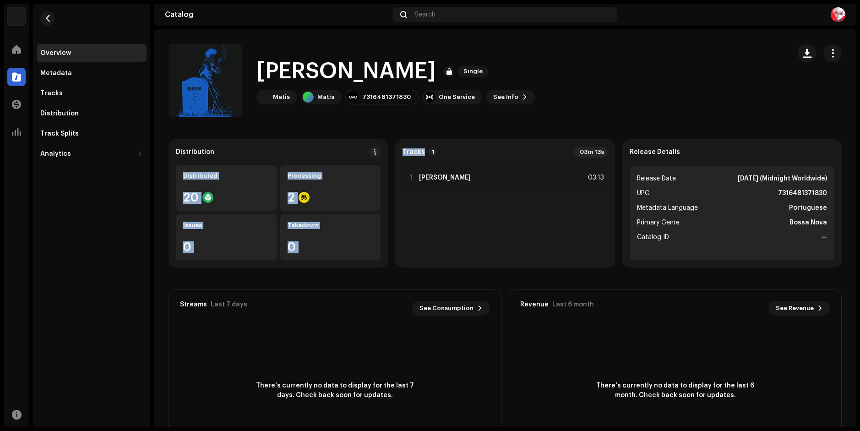
drag, startPoint x: 390, startPoint y: 139, endPoint x: 367, endPoint y: 139, distance: 22.9
click at [367, 139] on catalog-releases-details-overview "[PERSON_NAME] Single [PERSON_NAME] Single [PERSON_NAME] 7316481371830 One Servi…" at bounding box center [505, 258] width 702 height 458
click at [304, 176] on div "Processing" at bounding box center [331, 175] width 86 height 7
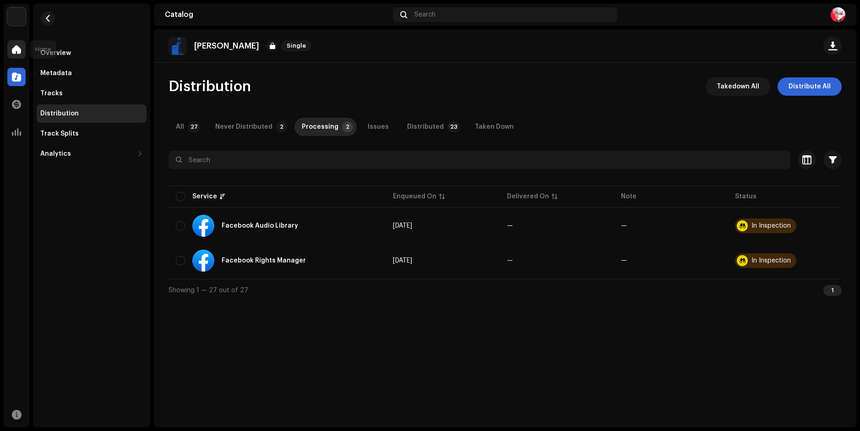
click at [11, 50] on div at bounding box center [16, 49] width 18 height 18
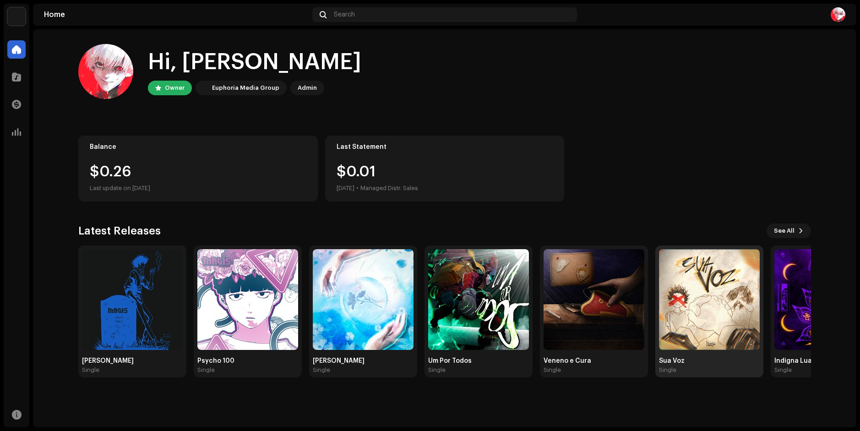
click at [700, 321] on img at bounding box center [709, 299] width 101 height 101
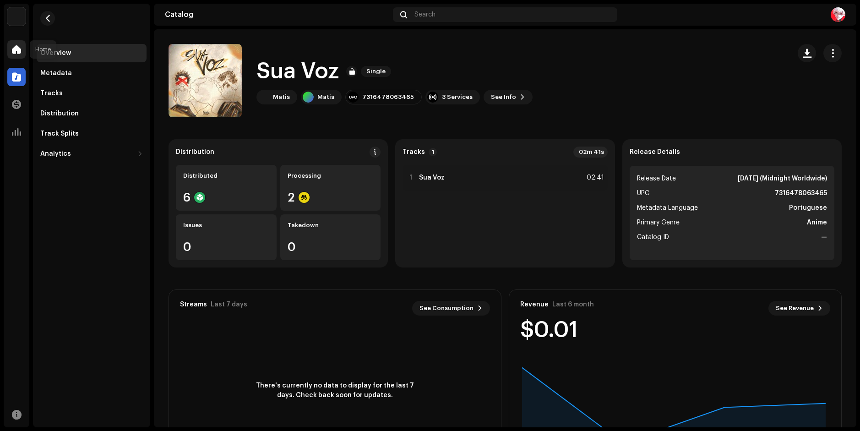
click at [21, 49] on div at bounding box center [16, 49] width 18 height 18
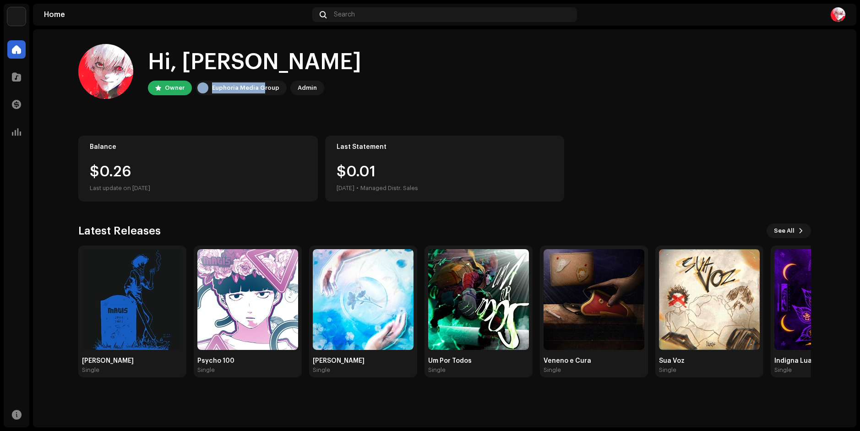
drag, startPoint x: 209, startPoint y: 87, endPoint x: 262, endPoint y: 87, distance: 53.1
click at [262, 87] on div "Euphoria Media Group" at bounding box center [241, 88] width 91 height 15
click at [184, 164] on div "Balance $0.26 Last update on [DATE]" at bounding box center [197, 169] width 239 height 66
click at [11, 111] on div at bounding box center [16, 104] width 18 height 18
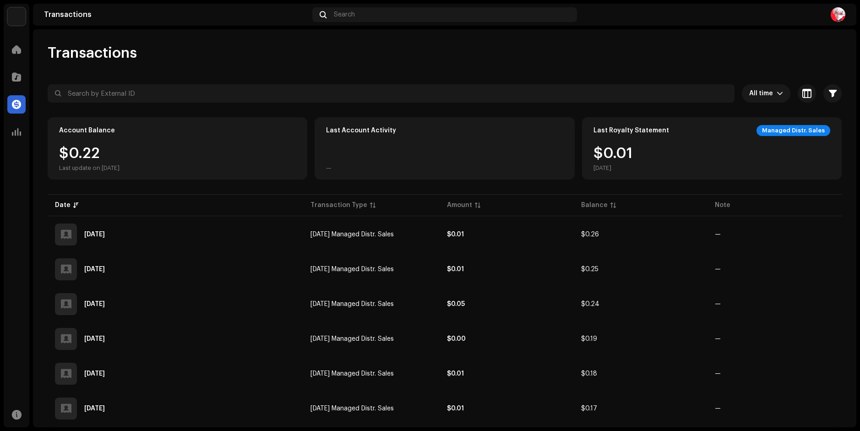
click at [17, 106] on span at bounding box center [16, 104] width 9 height 7
click at [799, 133] on div "Managed Distr. Sales" at bounding box center [793, 130] width 74 height 11
click at [669, 165] on div "$0.[DATE]" at bounding box center [711, 159] width 237 height 26
click at [609, 158] on div "$0.[DATE]" at bounding box center [612, 159] width 39 height 26
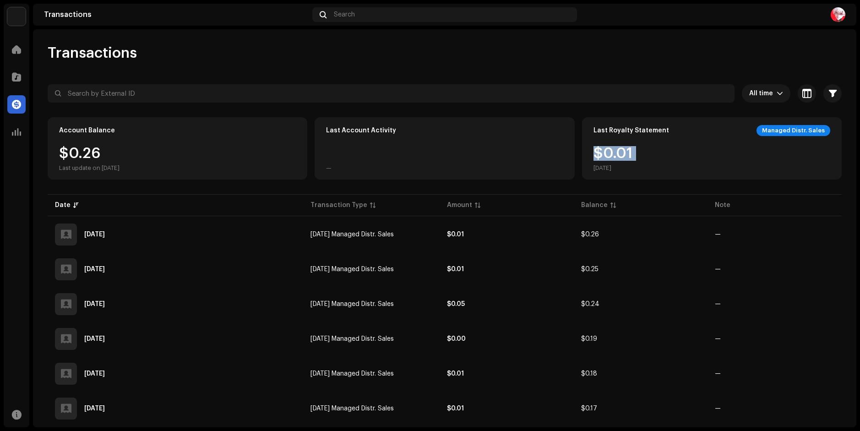
click at [609, 158] on div "$0.[DATE]" at bounding box center [612, 159] width 39 height 26
drag, startPoint x: 200, startPoint y: 135, endPoint x: 189, endPoint y: 137, distance: 11.7
click at [200, 135] on div "Account Balance" at bounding box center [177, 130] width 237 height 11
click at [74, 172] on div "Account Balance $0.26 Last update on [DATE]" at bounding box center [178, 148] width 260 height 62
click at [757, 91] on span "All time" at bounding box center [762, 93] width 27 height 18
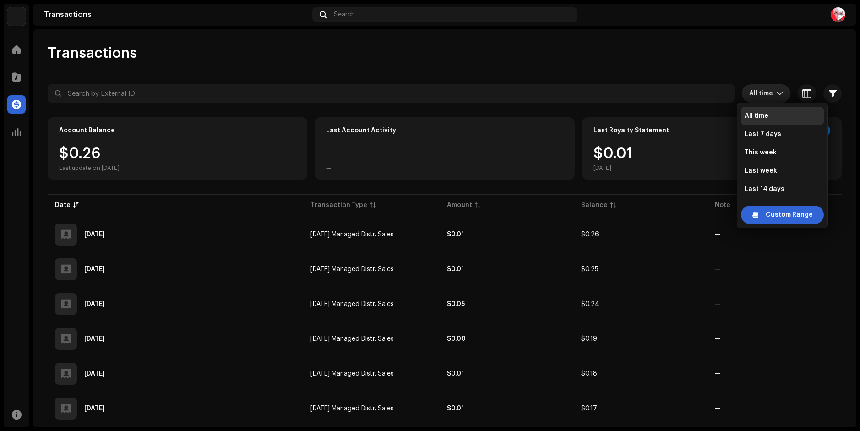
click at [757, 91] on span "All time" at bounding box center [762, 93] width 27 height 18
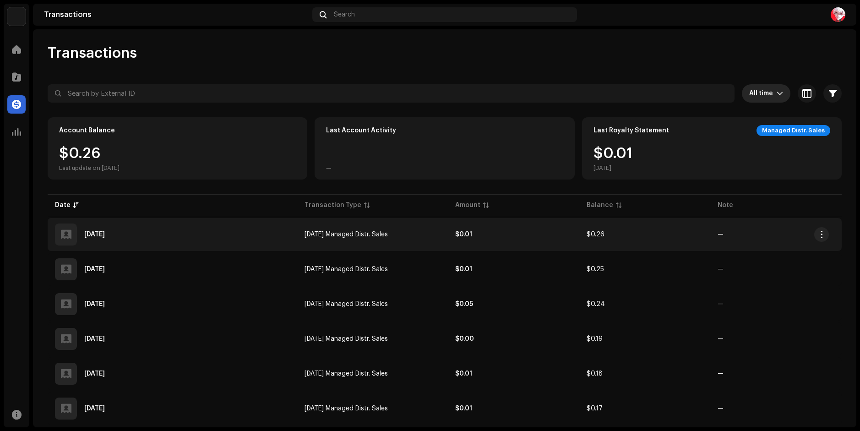
click at [493, 235] on td "$0.01" at bounding box center [513, 234] width 131 height 33
click at [460, 235] on strong "$0.01" at bounding box center [463, 234] width 17 height 6
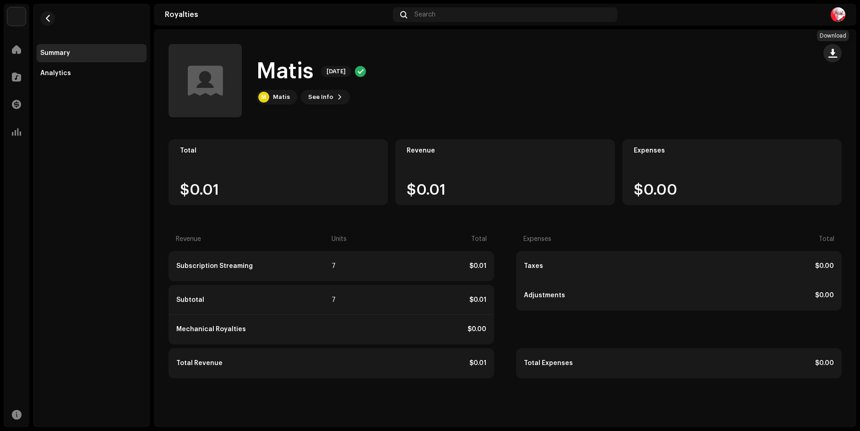
click at [832, 56] on span "button" at bounding box center [832, 52] width 9 height 7
click at [549, 102] on div "Matis [DATE] M Matis See Info" at bounding box center [489, 80] width 640 height 73
drag, startPoint x: 334, startPoint y: 271, endPoint x: 347, endPoint y: 300, distance: 32.4
click at [347, 300] on div "Subscription Streaming 7 $0.01 Subtotal 7 $0.01 Mechanical Royalties $0.00 Tota…" at bounding box center [332, 314] width 326 height 127
click at [338, 295] on div "Subtotal 7 $0.01" at bounding box center [331, 299] width 325 height 29
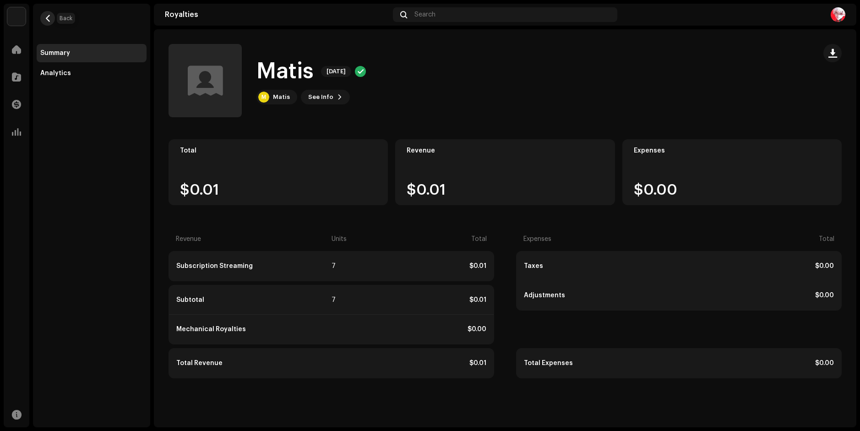
click at [50, 20] on span "button" at bounding box center [47, 18] width 7 height 7
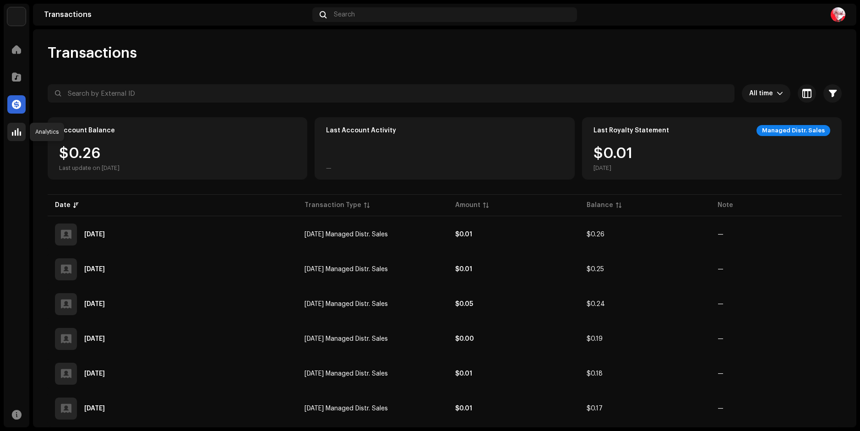
click at [13, 130] on span at bounding box center [16, 131] width 9 height 7
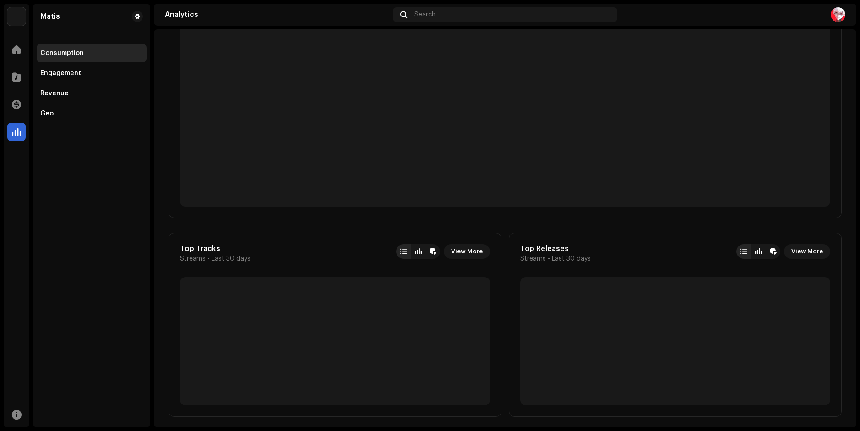
scroll to position [137, 0]
